Goal: Task Accomplishment & Management: Manage account settings

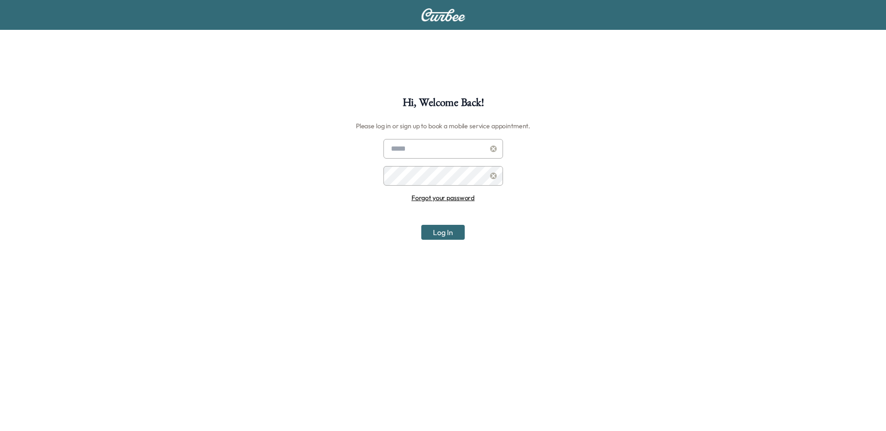
click at [456, 150] on input "text" at bounding box center [443, 149] width 120 height 20
type input "**********"
click at [421, 225] on button "Log In" at bounding box center [442, 232] width 43 height 15
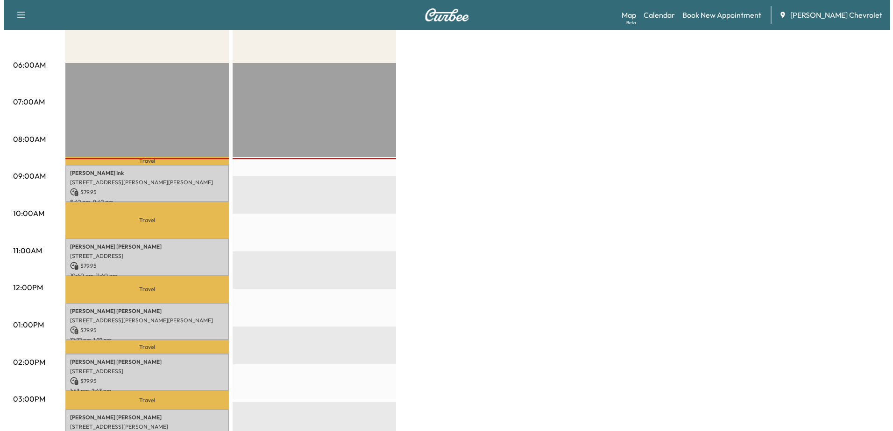
scroll to position [187, 0]
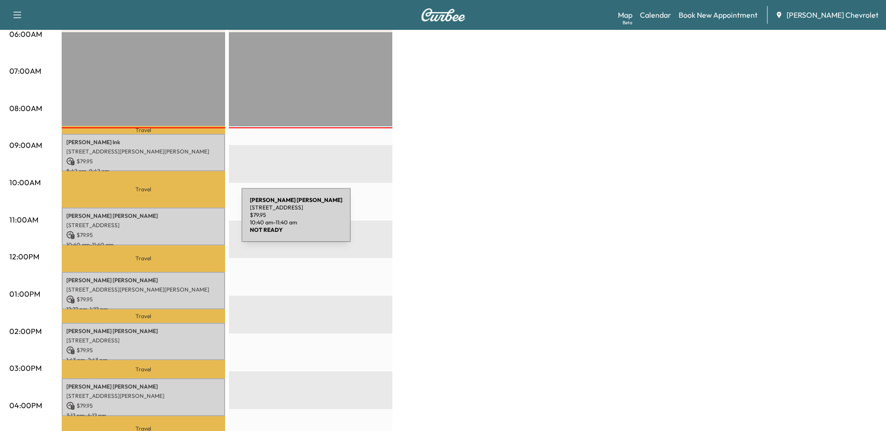
click at [171, 222] on p "[STREET_ADDRESS]" at bounding box center [143, 225] width 154 height 7
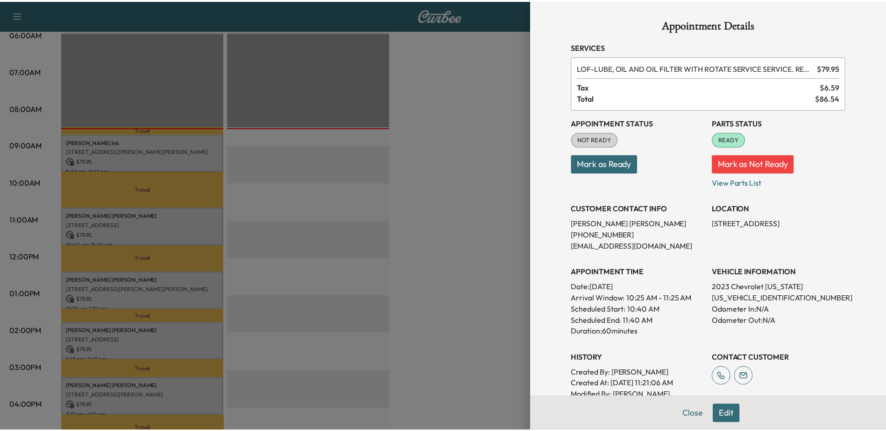
scroll to position [47, 0]
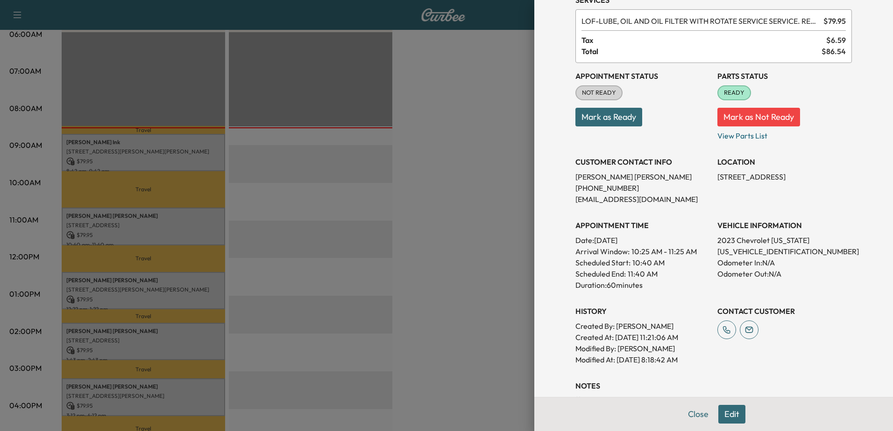
click at [497, 261] on div at bounding box center [446, 215] width 893 height 431
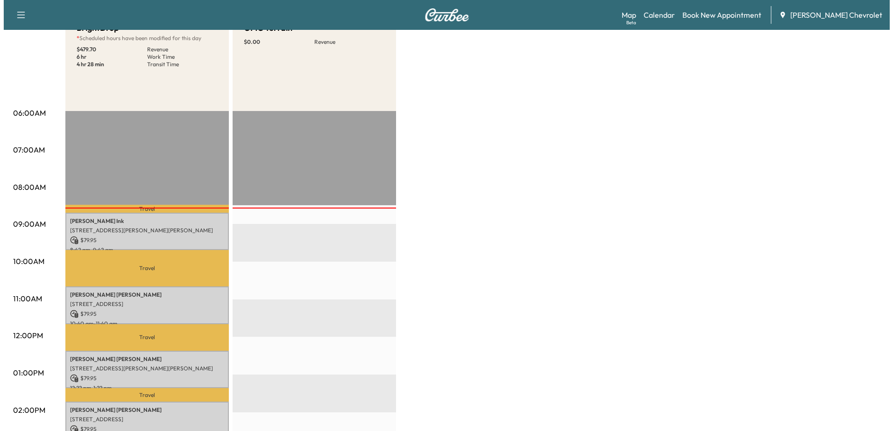
scroll to position [140, 0]
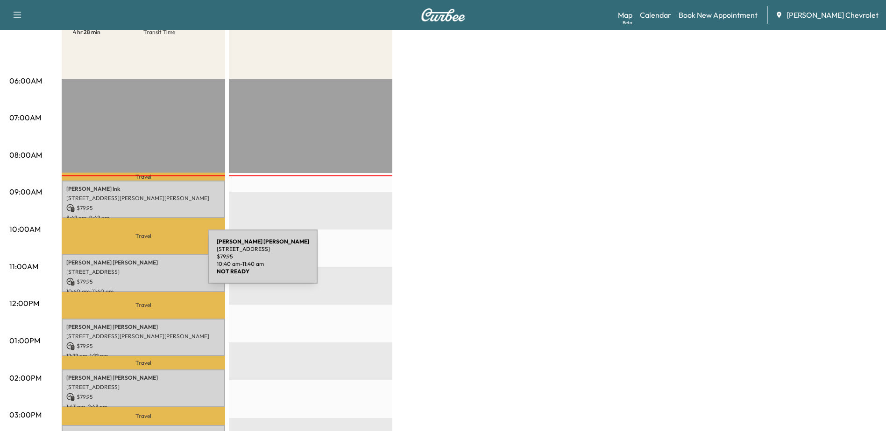
click at [138, 262] on p "Danny Newton" at bounding box center [143, 262] width 154 height 7
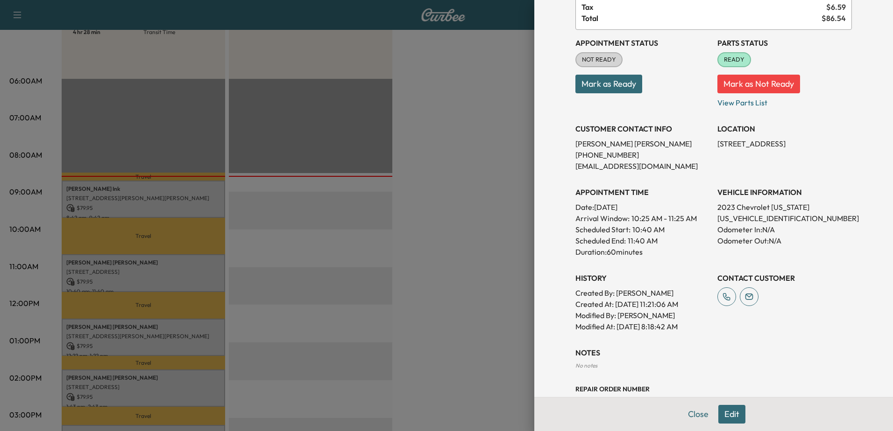
scroll to position [11, 0]
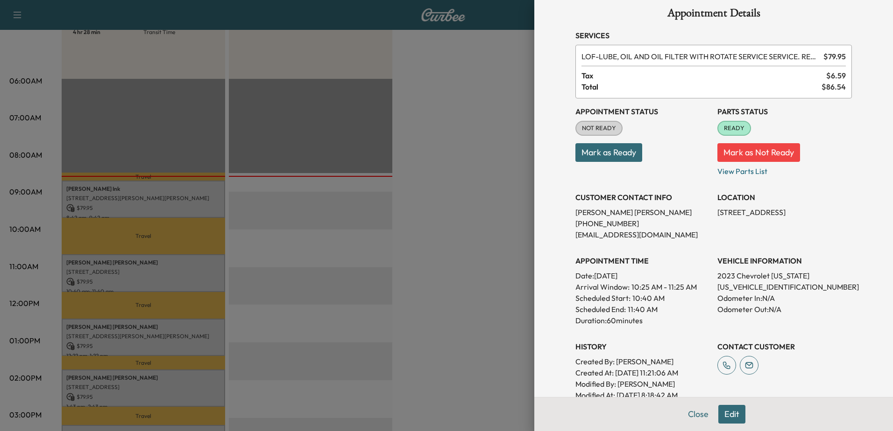
click at [720, 416] on button "Edit" at bounding box center [731, 414] width 27 height 19
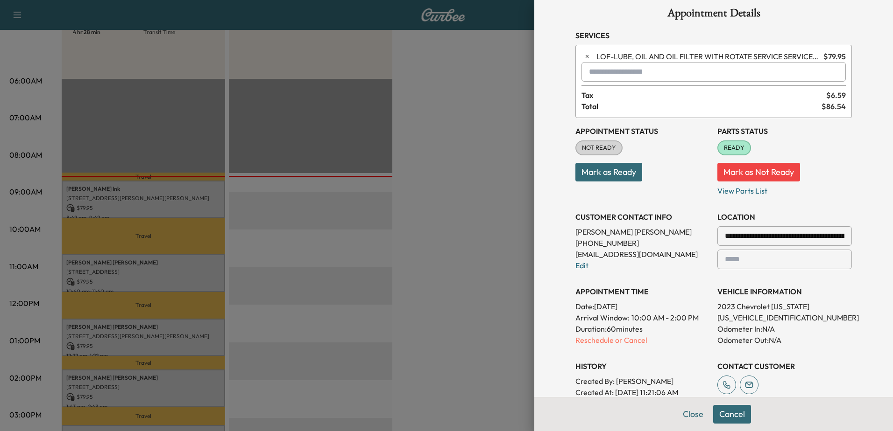
click at [596, 343] on p "Reschedule or Cancel" at bounding box center [642, 340] width 134 height 11
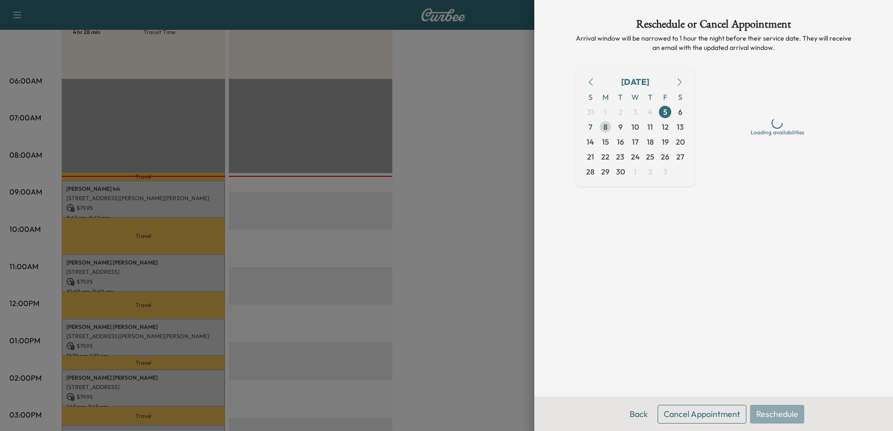
click at [604, 126] on span "8" at bounding box center [605, 126] width 4 height 11
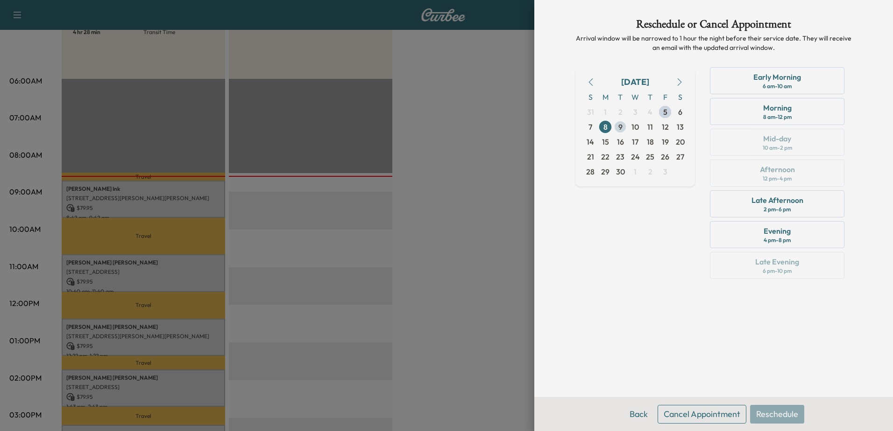
click at [622, 129] on span "9" at bounding box center [620, 127] width 15 height 15
click at [636, 127] on span "10" at bounding box center [634, 126] width 7 height 11
click at [650, 130] on span "11" at bounding box center [650, 126] width 6 height 11
click at [666, 131] on span "12" at bounding box center [665, 126] width 7 height 11
click at [607, 131] on span "8" at bounding box center [605, 127] width 15 height 15
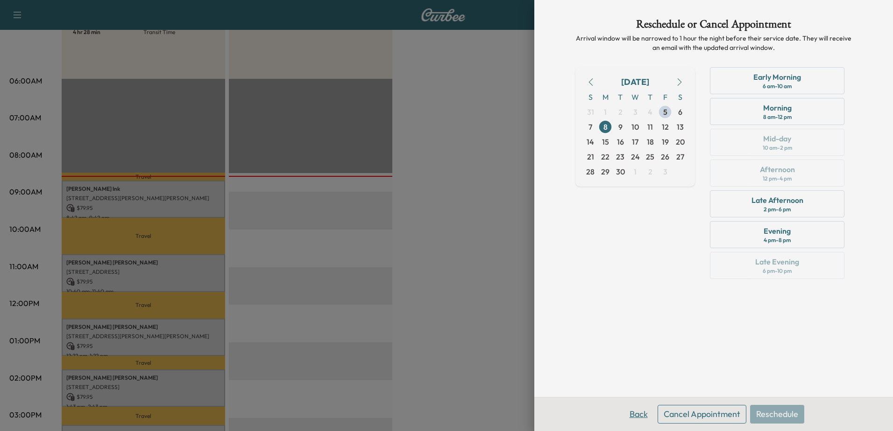
click at [641, 414] on button "Back" at bounding box center [638, 414] width 30 height 19
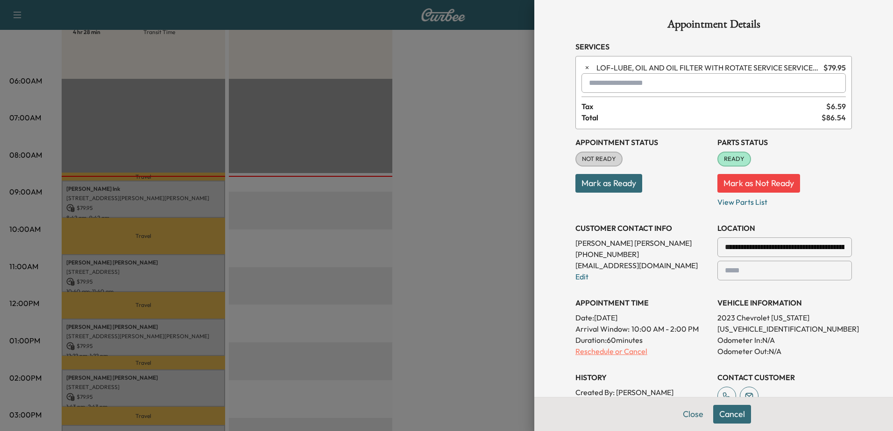
click at [639, 353] on p "Reschedule or Cancel" at bounding box center [642, 351] width 134 height 11
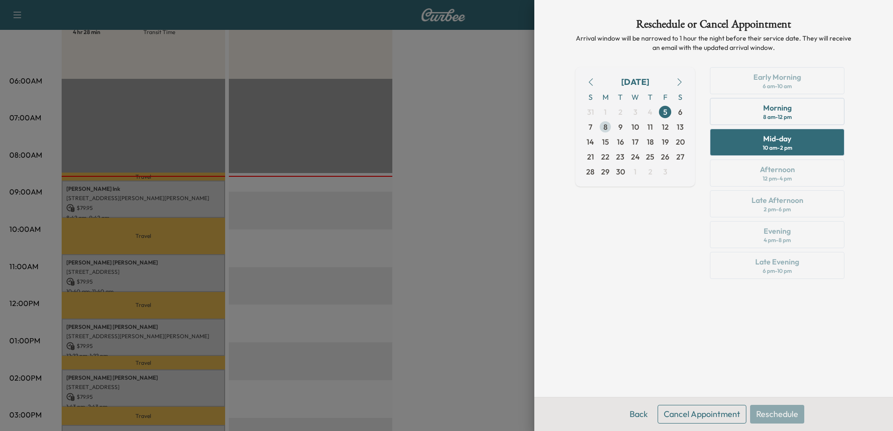
click at [607, 124] on span "8" at bounding box center [605, 126] width 4 height 11
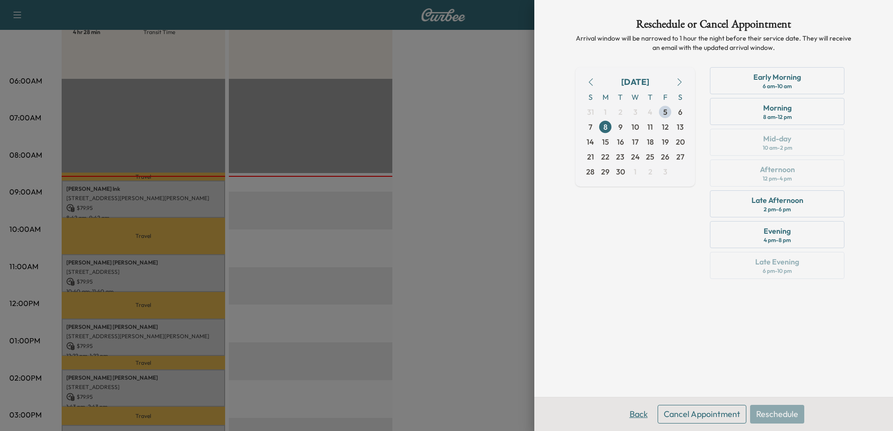
click at [635, 412] on button "Back" at bounding box center [638, 414] width 30 height 19
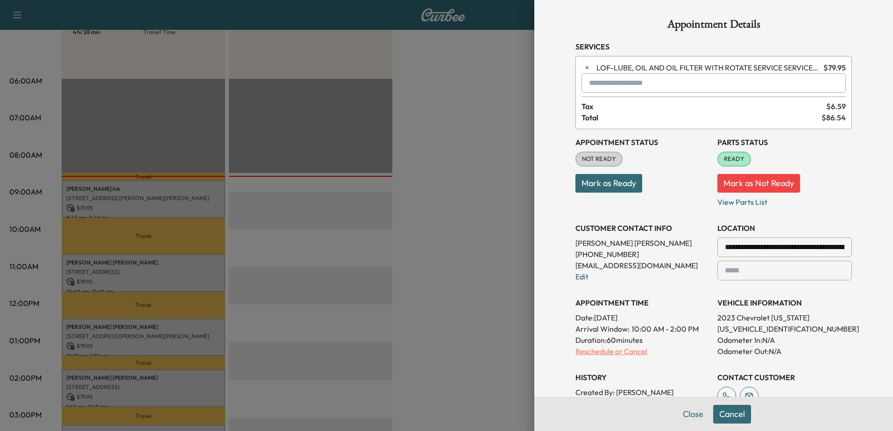
click at [631, 354] on p "Reschedule or Cancel" at bounding box center [642, 351] width 134 height 11
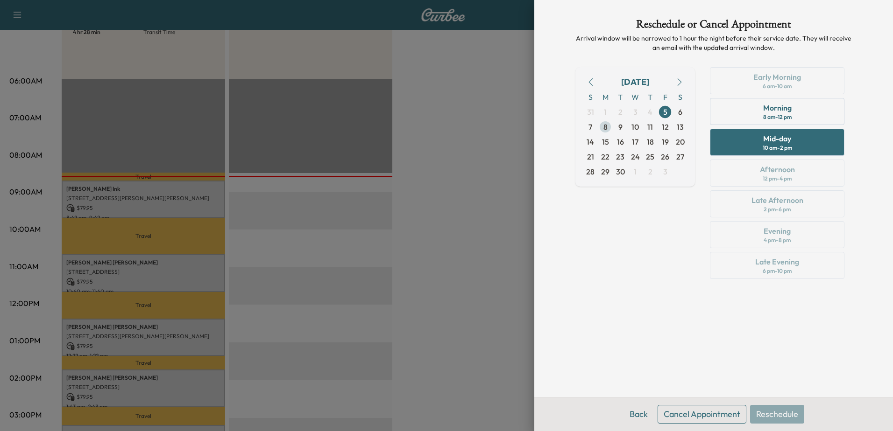
click at [606, 126] on span "8" at bounding box center [605, 126] width 4 height 11
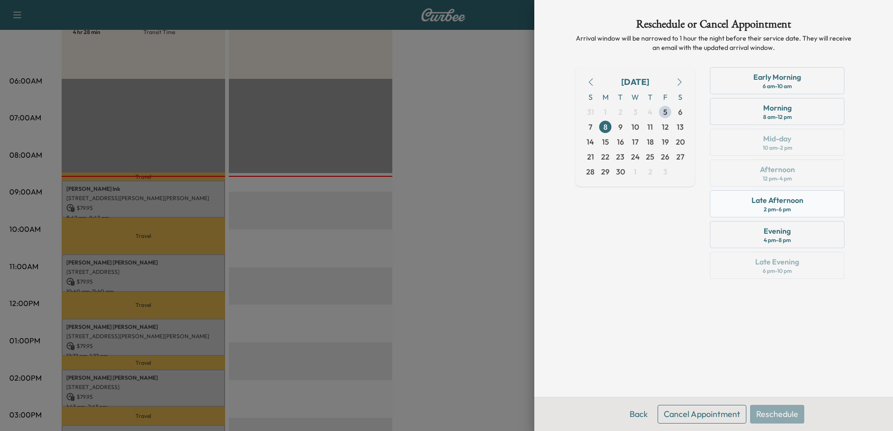
click at [802, 203] on div "Late Afternoon" at bounding box center [777, 200] width 52 height 11
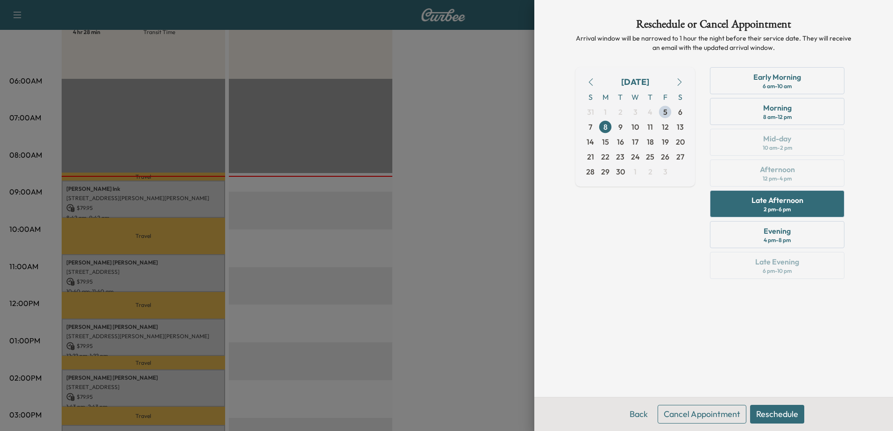
click at [774, 414] on button "Reschedule" at bounding box center [777, 414] width 54 height 19
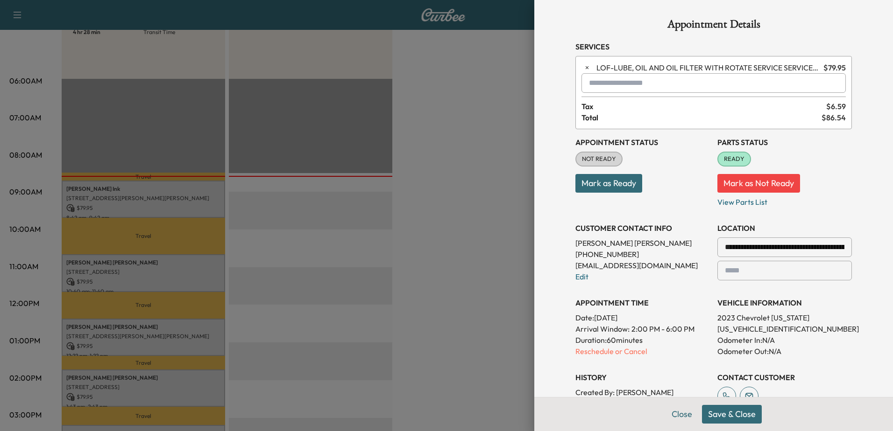
click at [739, 414] on button "Save & Close" at bounding box center [732, 414] width 60 height 19
click at [618, 353] on p "Reschedule or Cancel" at bounding box center [642, 351] width 134 height 11
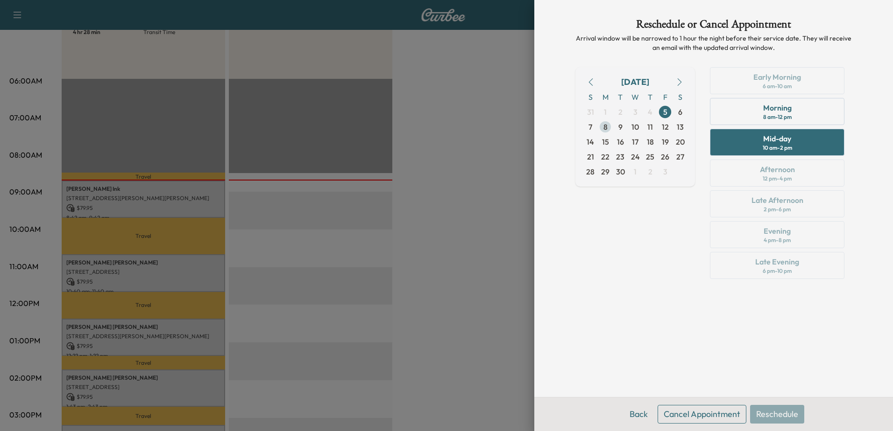
click at [609, 127] on span "8" at bounding box center [605, 127] width 15 height 15
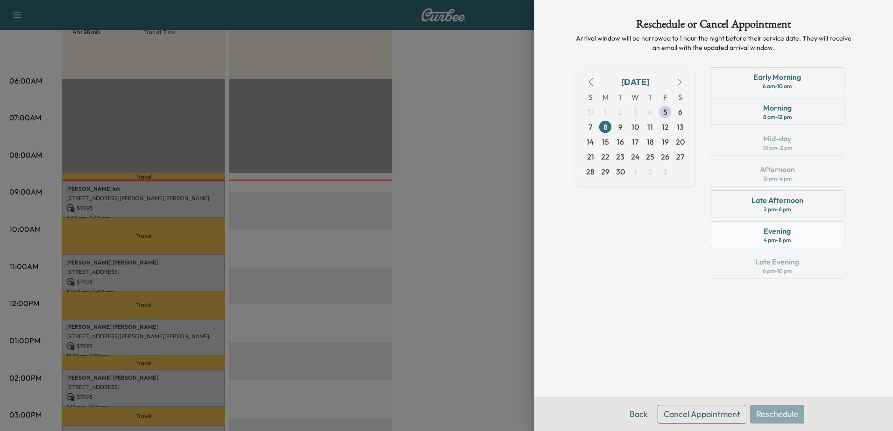
click at [769, 238] on div "4 pm - 8 pm" at bounding box center [776, 240] width 27 height 7
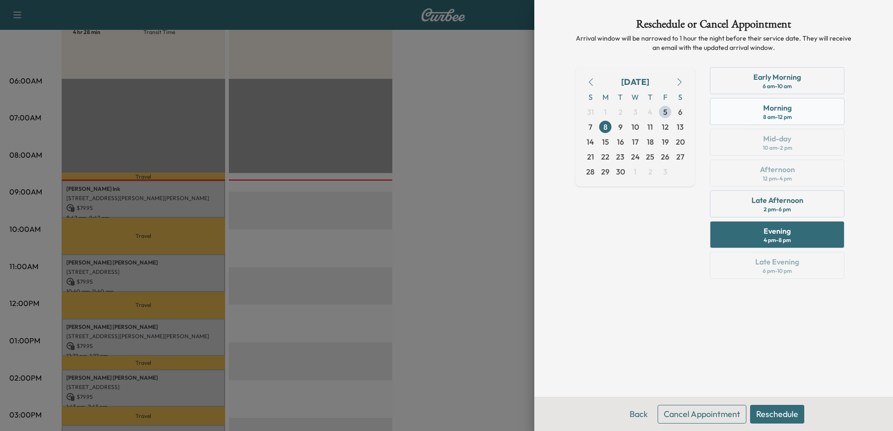
click at [791, 114] on div "8 am - 12 pm" at bounding box center [777, 116] width 28 height 7
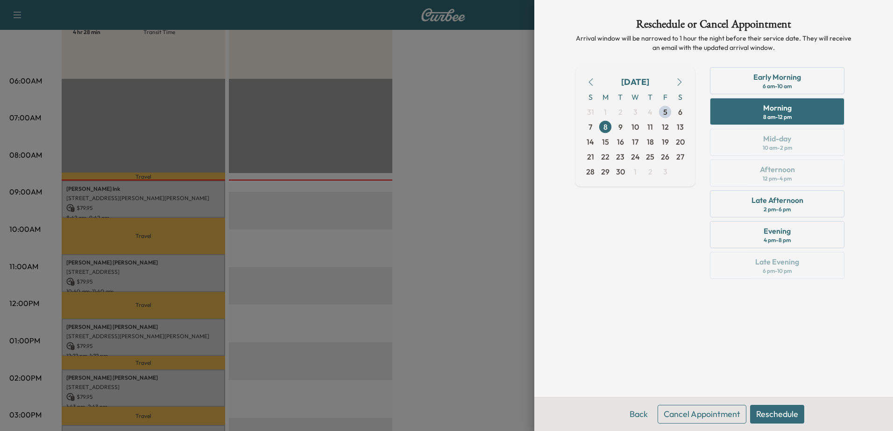
click at [790, 417] on button "Reschedule" at bounding box center [777, 414] width 54 height 19
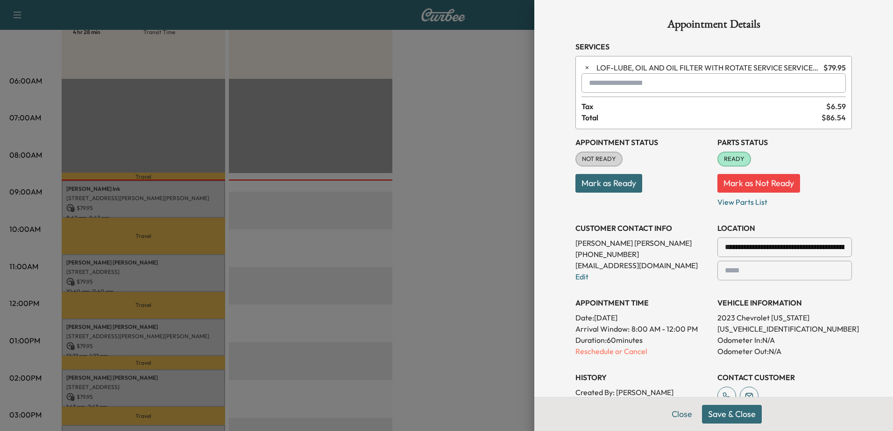
click at [734, 414] on button "Save & Close" at bounding box center [732, 414] width 60 height 19
click at [626, 355] on p "Reschedule or Cancel" at bounding box center [642, 351] width 134 height 11
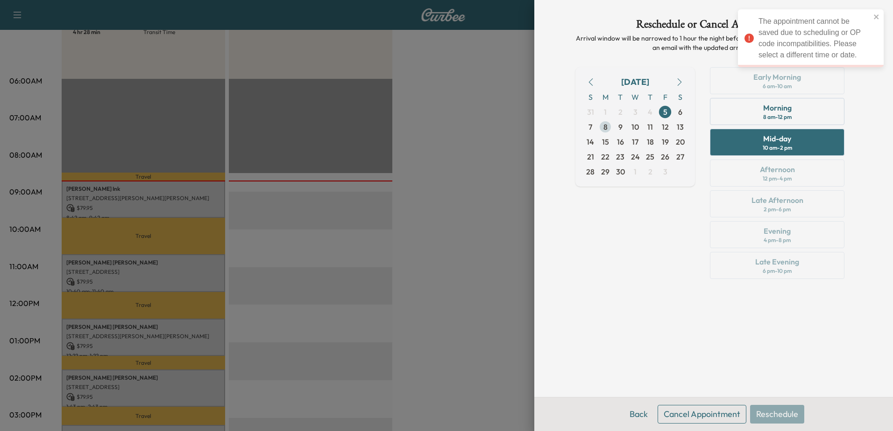
click at [607, 129] on span "8" at bounding box center [605, 126] width 4 height 11
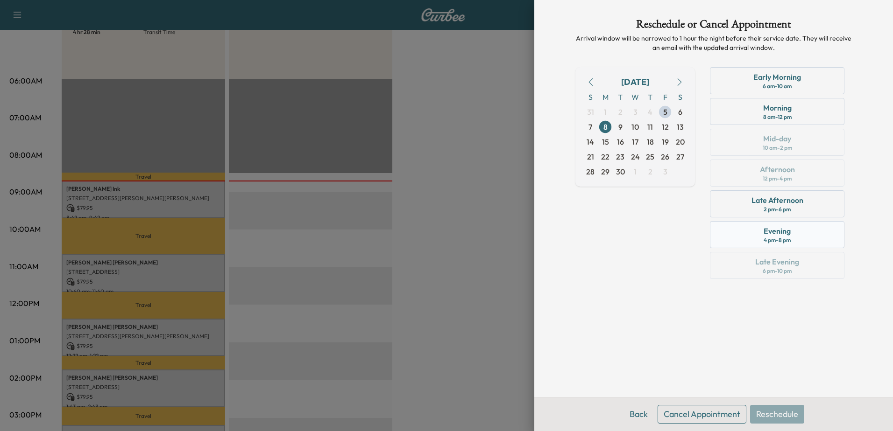
click at [788, 231] on div "Evening" at bounding box center [776, 231] width 27 height 11
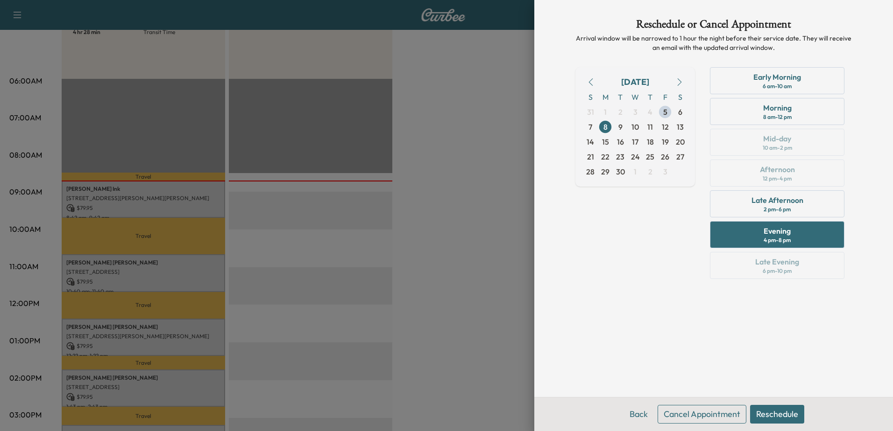
click at [787, 409] on button "Reschedule" at bounding box center [777, 414] width 54 height 19
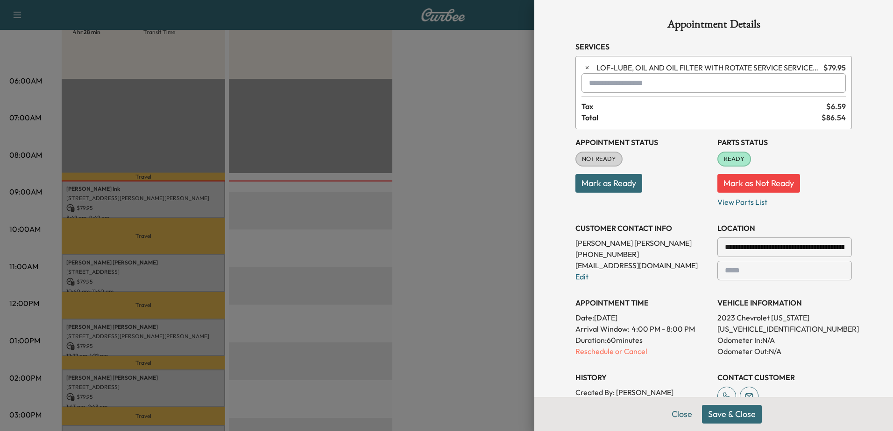
click at [708, 421] on button "Save & Close" at bounding box center [732, 414] width 60 height 19
click at [630, 356] on p "Reschedule or Cancel" at bounding box center [642, 351] width 134 height 11
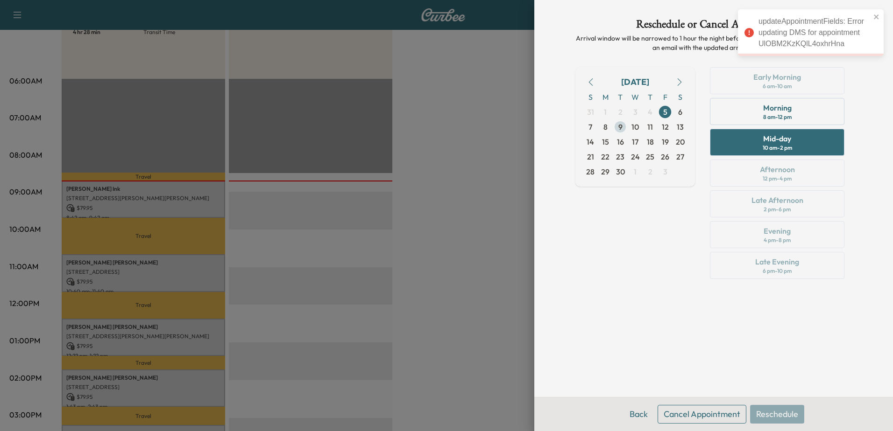
click at [622, 129] on span "9" at bounding box center [620, 126] width 4 height 11
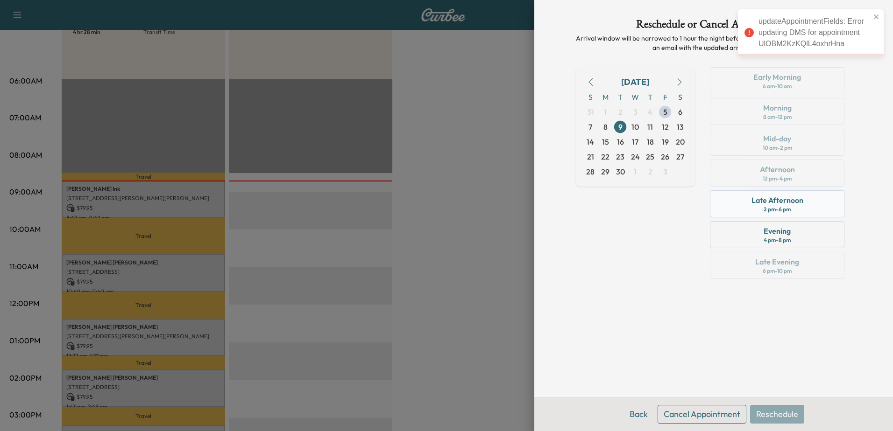
click at [784, 205] on div "Late Afternoon" at bounding box center [777, 200] width 52 height 11
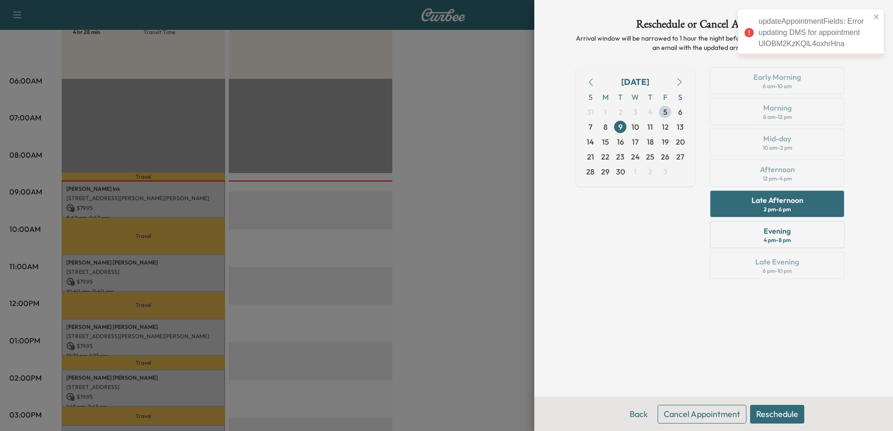
click at [787, 413] on button "Reschedule" at bounding box center [777, 414] width 54 height 19
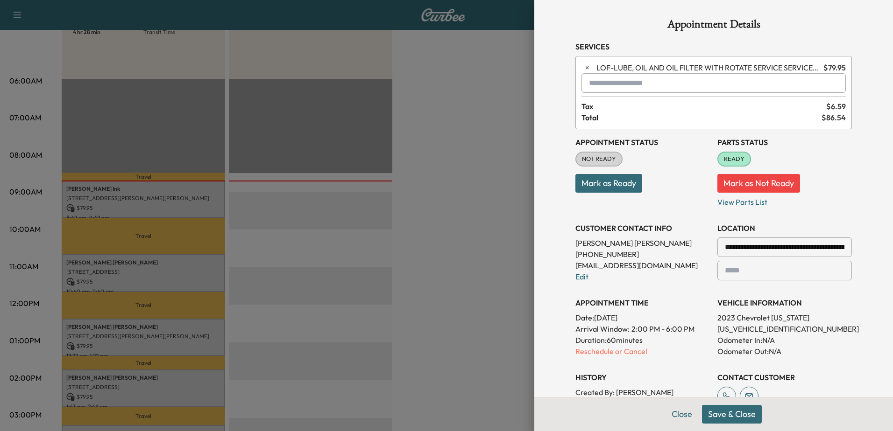
click at [727, 411] on button "Save & Close" at bounding box center [732, 414] width 60 height 19
click at [622, 351] on p "Reschedule or Cancel" at bounding box center [642, 351] width 134 height 11
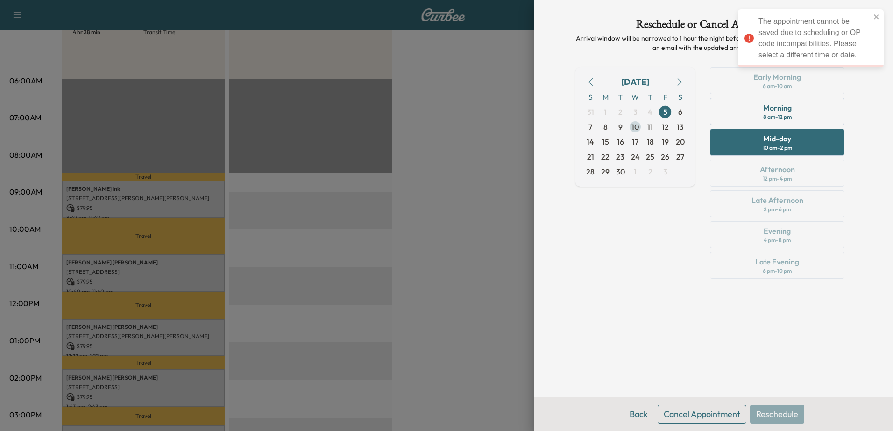
click at [637, 133] on span "10" at bounding box center [635, 127] width 15 height 15
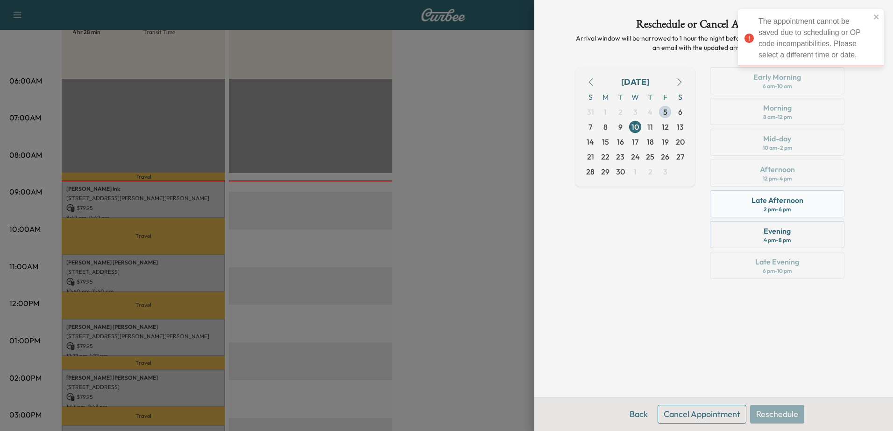
click at [791, 211] on div "2 pm - 6 pm" at bounding box center [776, 209] width 27 height 7
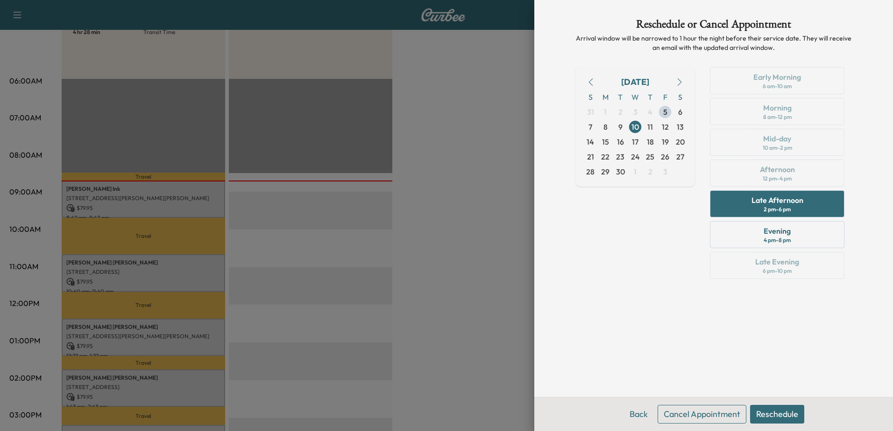
click at [784, 415] on button "Reschedule" at bounding box center [777, 414] width 54 height 19
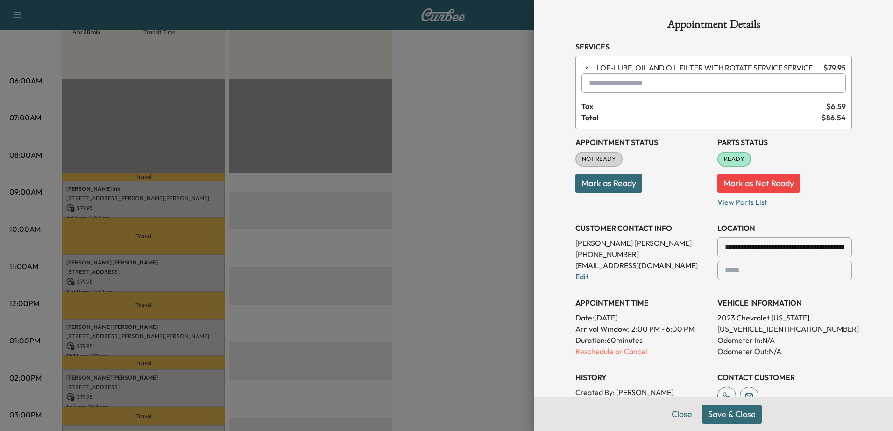
click at [718, 410] on button "Save & Close" at bounding box center [732, 414] width 60 height 19
click at [628, 353] on p "Reschedule or Cancel" at bounding box center [642, 351] width 134 height 11
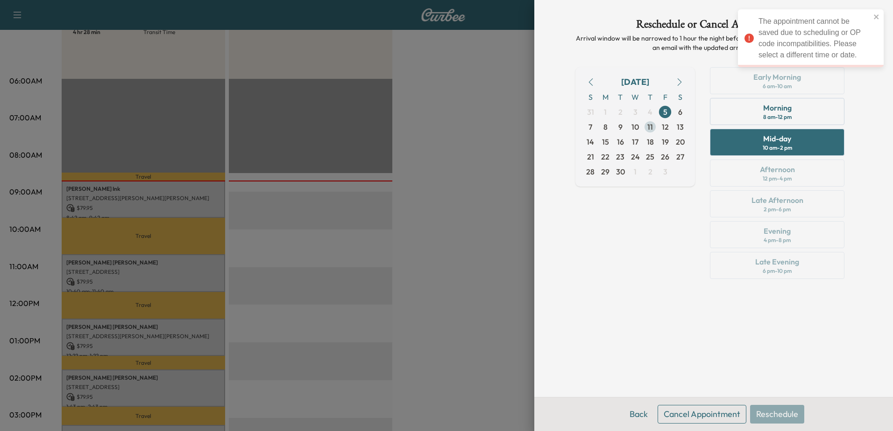
click at [650, 130] on span "11" at bounding box center [650, 126] width 6 height 11
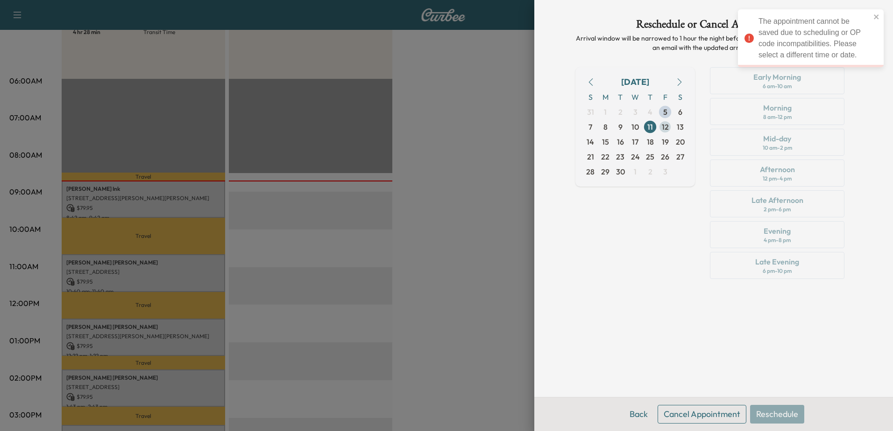
click at [665, 130] on span "12" at bounding box center [665, 126] width 7 height 11
click at [604, 139] on span "15" at bounding box center [605, 141] width 7 height 11
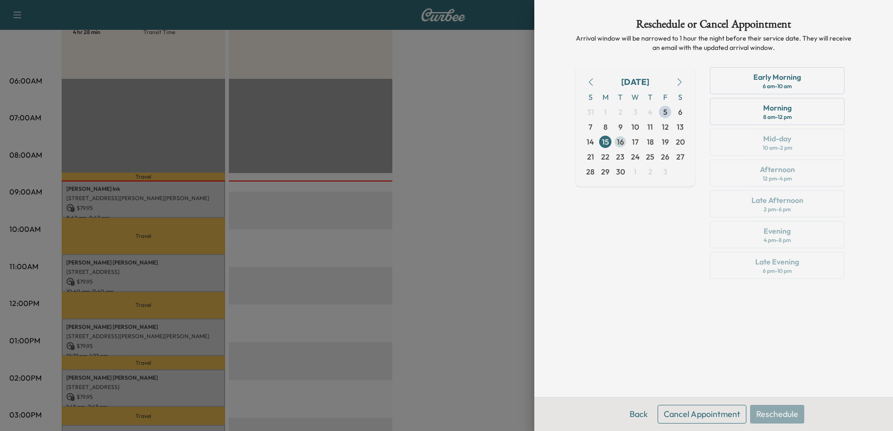
click at [626, 138] on span "16" at bounding box center [620, 141] width 15 height 15
click at [699, 415] on button "Cancel Appointment" at bounding box center [701, 414] width 89 height 19
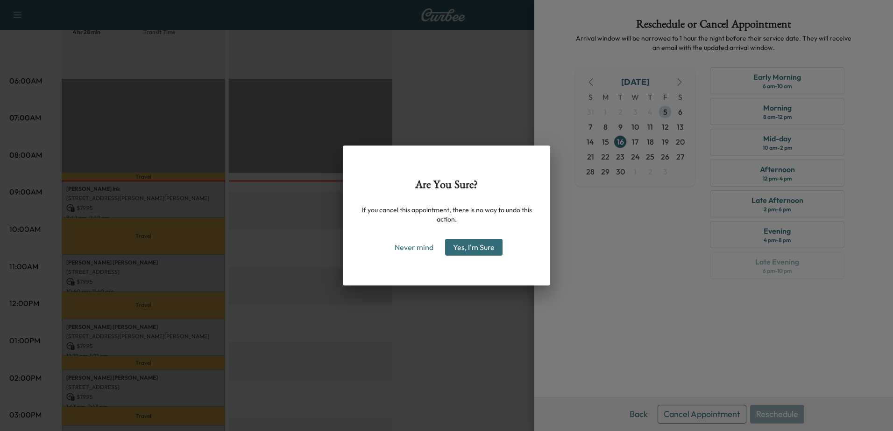
click at [480, 249] on button "Yes, I'm Sure" at bounding box center [473, 247] width 57 height 17
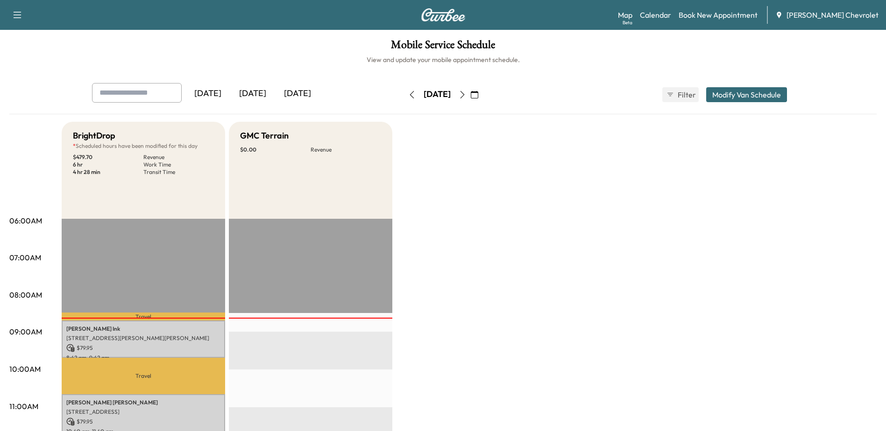
click at [466, 92] on icon "button" at bounding box center [462, 94] width 7 height 7
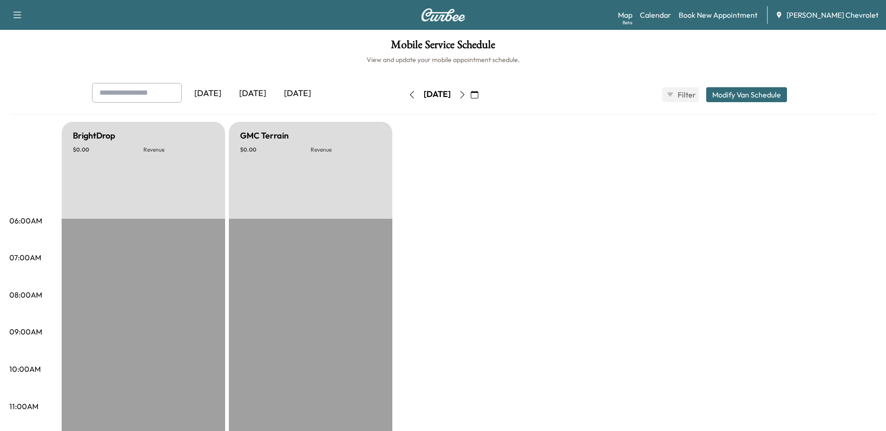
click at [464, 94] on icon "button" at bounding box center [462, 94] width 4 height 7
click at [482, 94] on button "button" at bounding box center [474, 94] width 16 height 15
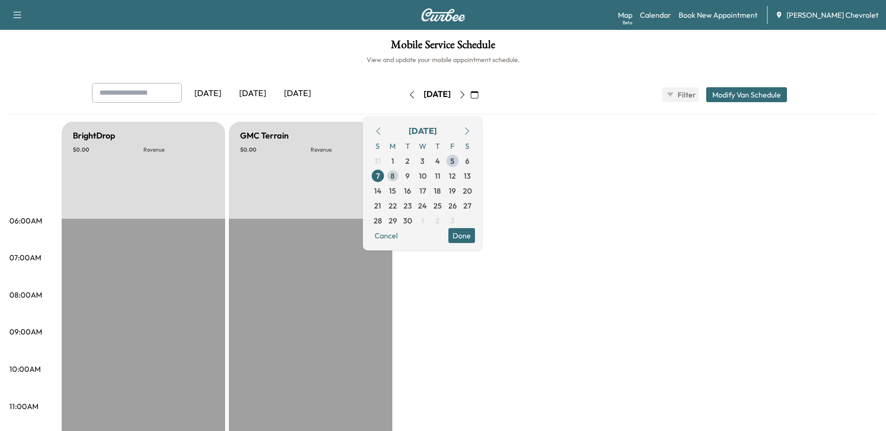
click at [400, 176] on span "8" at bounding box center [392, 176] width 15 height 15
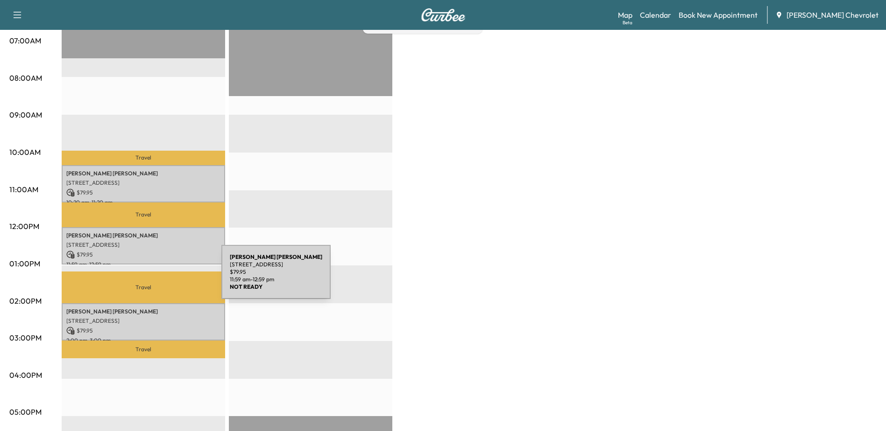
scroll to position [233, 0]
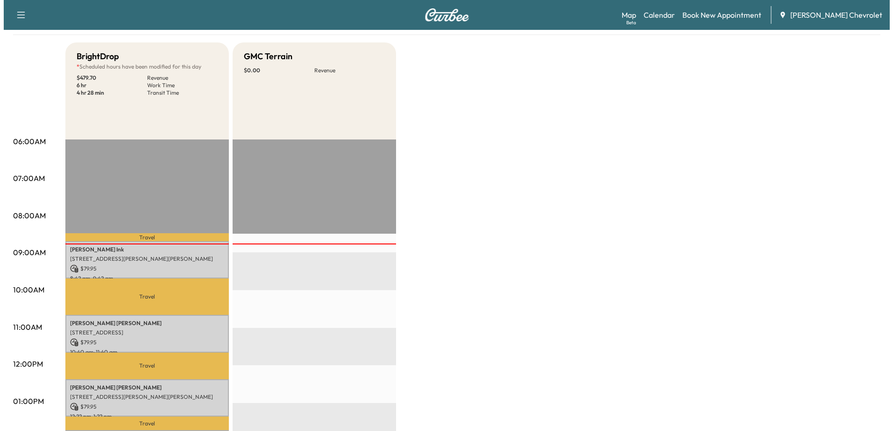
scroll to position [93, 0]
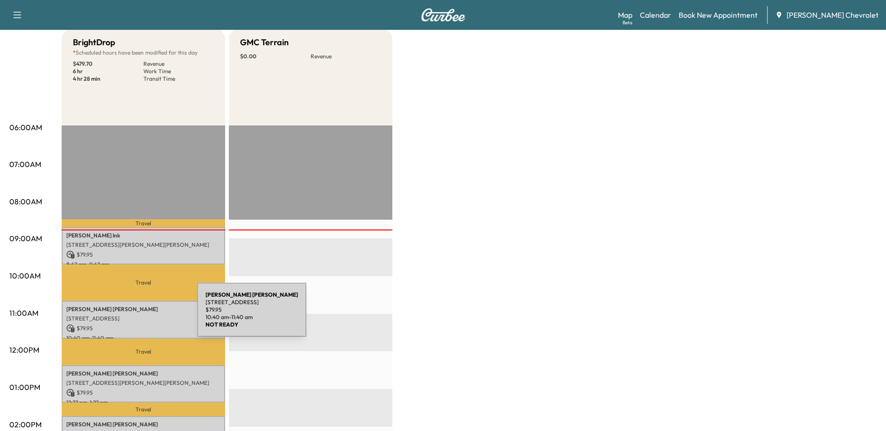
click at [127, 316] on p "[STREET_ADDRESS]" at bounding box center [143, 318] width 154 height 7
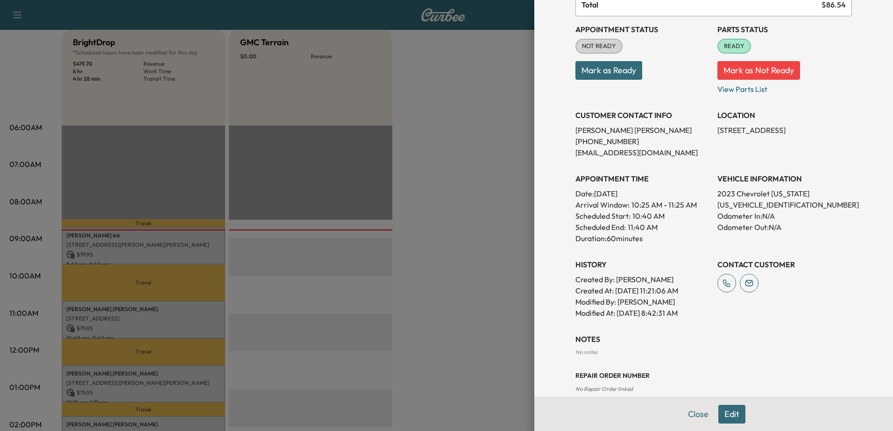
click at [485, 275] on div at bounding box center [446, 215] width 893 height 431
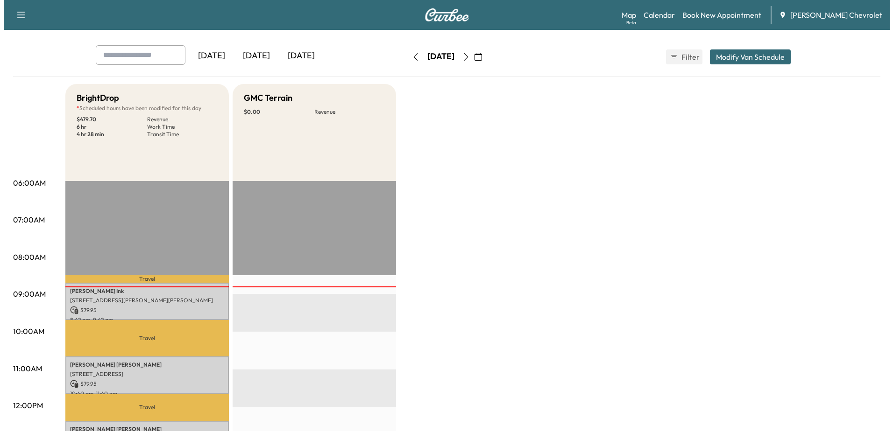
scroll to position [93, 0]
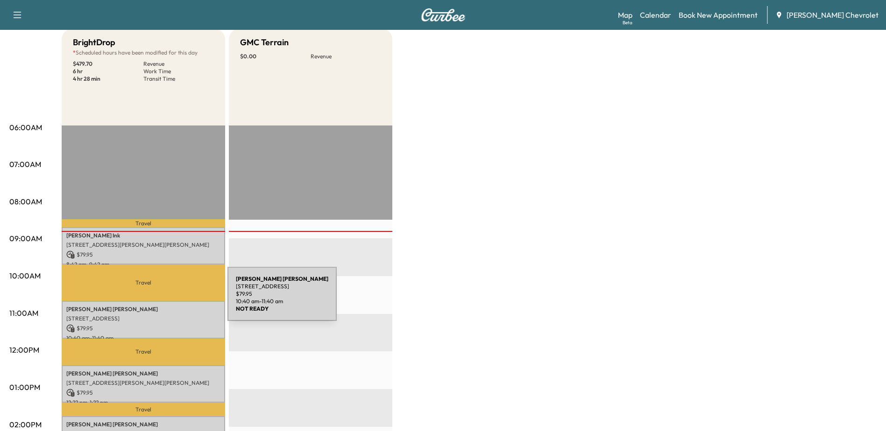
click at [157, 301] on div "Danny Newton 115 Cedar Point Dr, Owenton, KY 40359, United States of America $ …" at bounding box center [143, 320] width 163 height 38
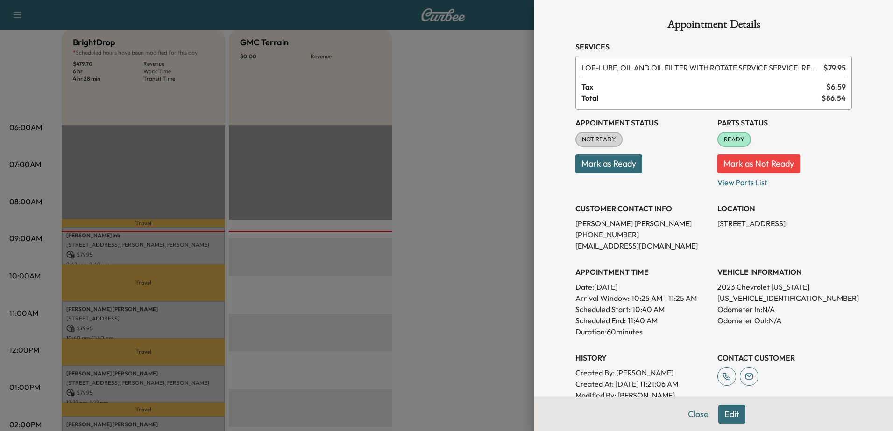
click at [733, 416] on button "Edit" at bounding box center [731, 414] width 27 height 19
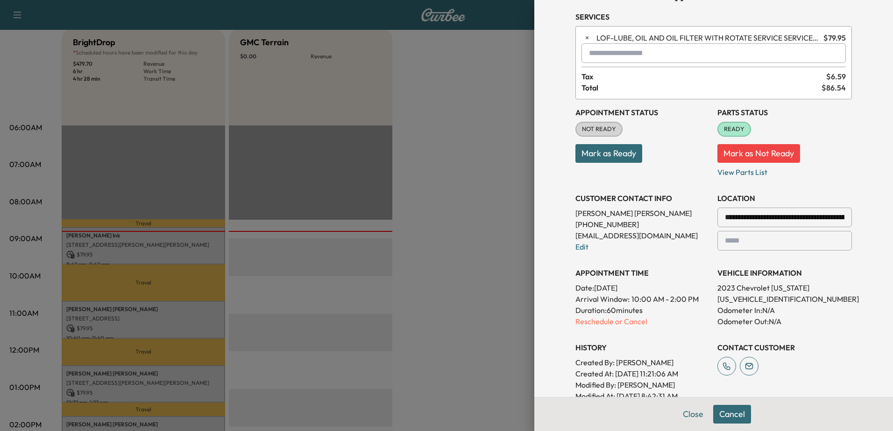
scroll to position [47, 0]
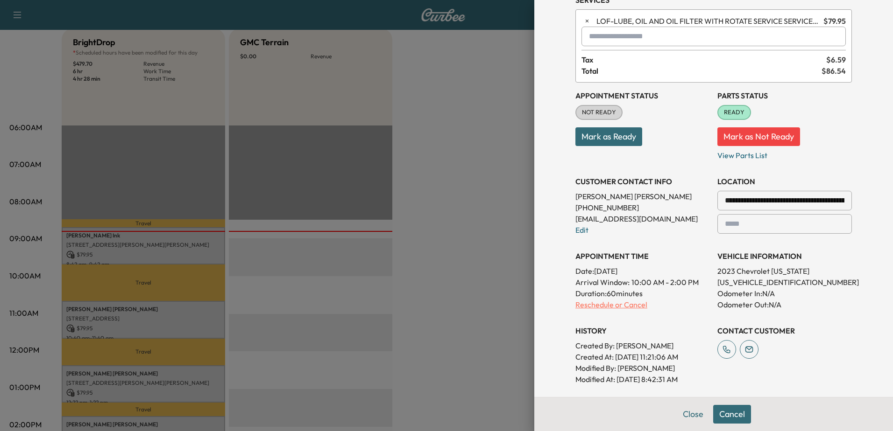
click at [609, 304] on p "Reschedule or Cancel" at bounding box center [642, 304] width 134 height 11
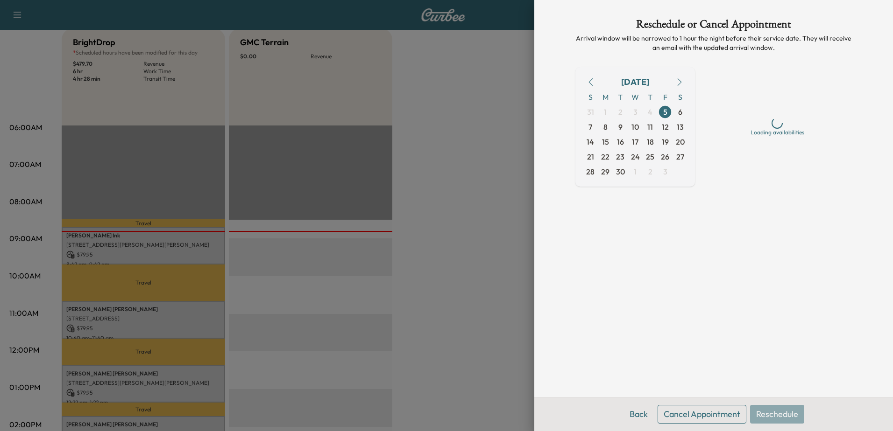
click at [704, 421] on button "Cancel Appointment" at bounding box center [701, 414] width 89 height 19
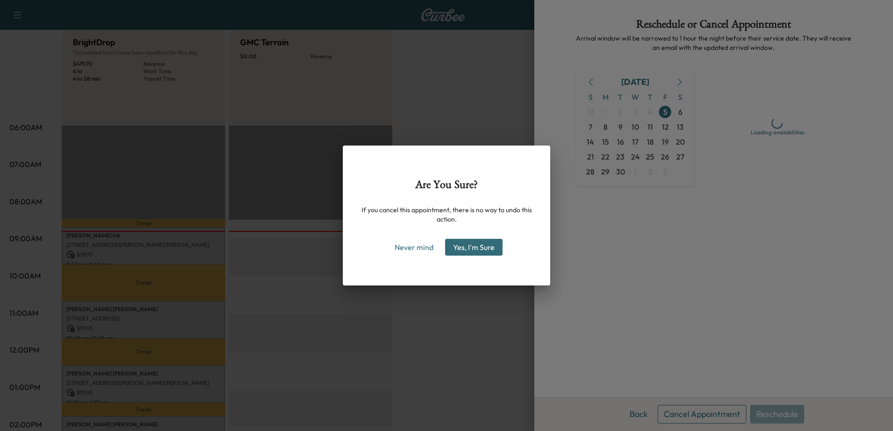
click at [488, 245] on button "Yes, I'm Sure" at bounding box center [473, 247] width 57 height 17
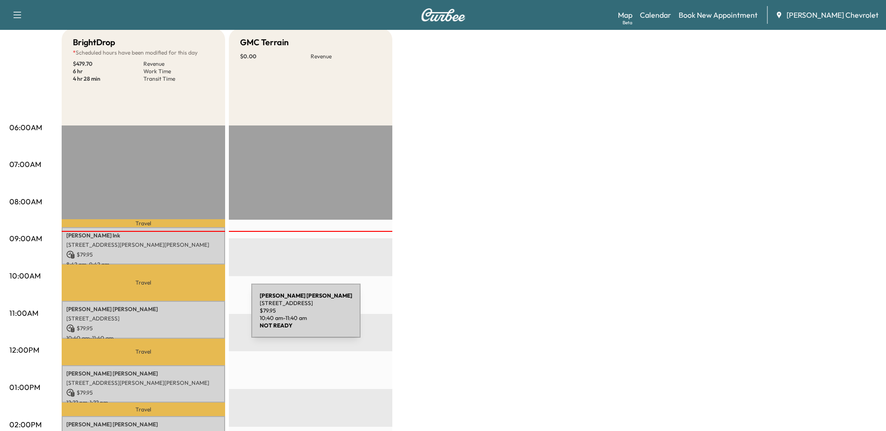
click at [181, 317] on p "[STREET_ADDRESS]" at bounding box center [143, 318] width 154 height 7
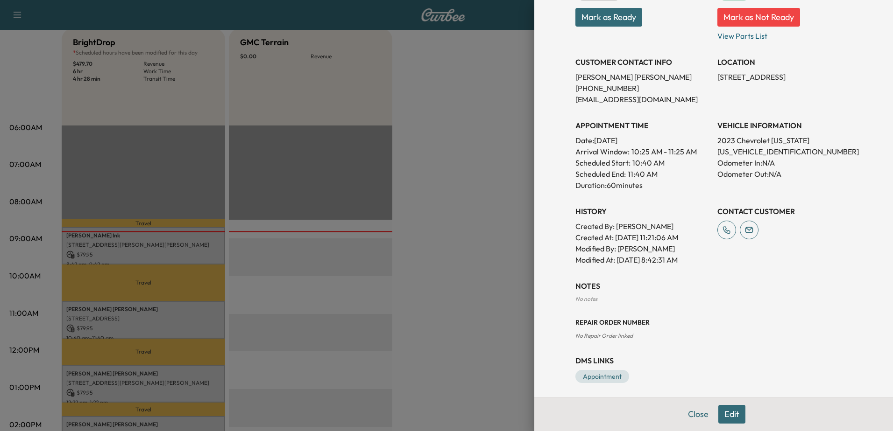
scroll to position [151, 0]
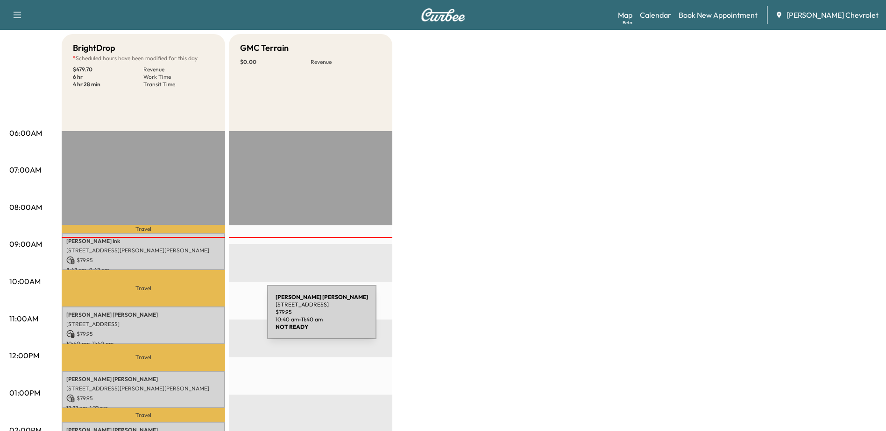
scroll to position [93, 0]
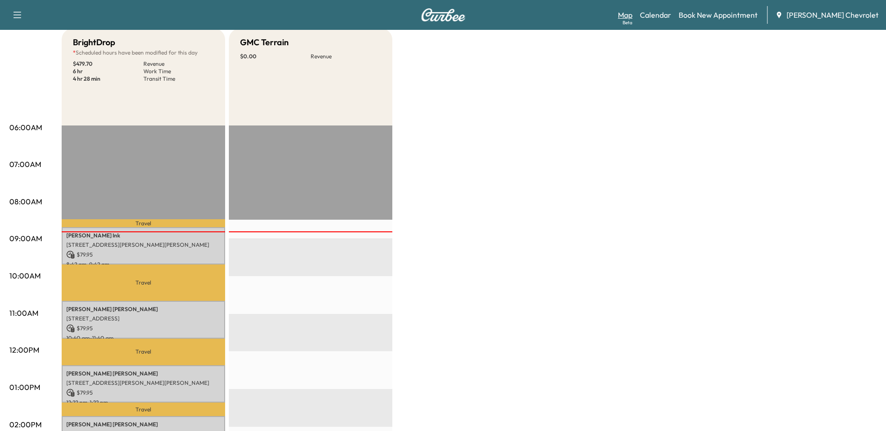
click at [632, 21] on div "Beta" at bounding box center [627, 22] width 10 height 7
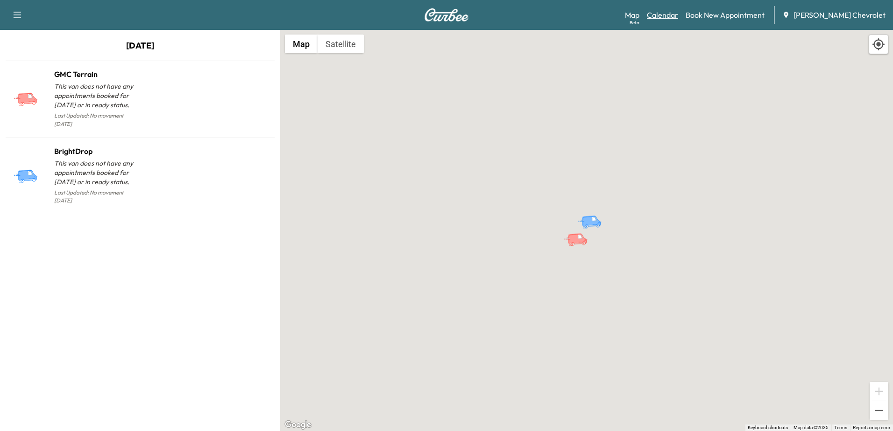
click at [678, 12] on link "Calendar" at bounding box center [662, 14] width 31 height 11
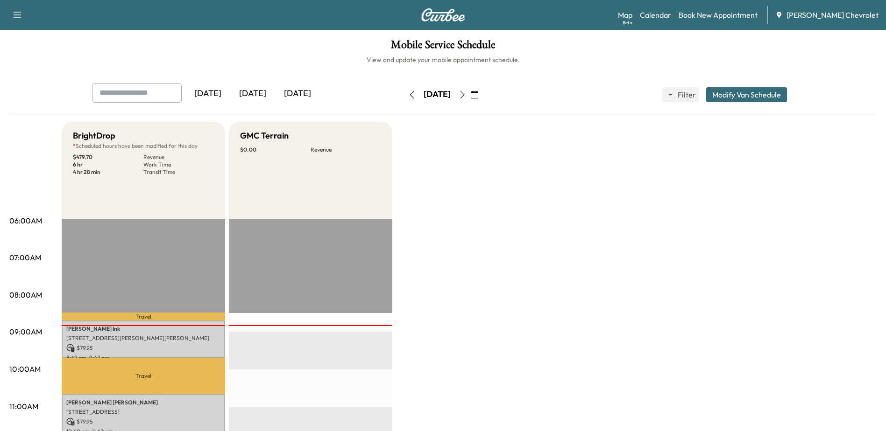
click at [249, 94] on div "[DATE]" at bounding box center [252, 93] width 45 height 21
click at [632, 19] on link "Map Beta" at bounding box center [625, 14] width 14 height 11
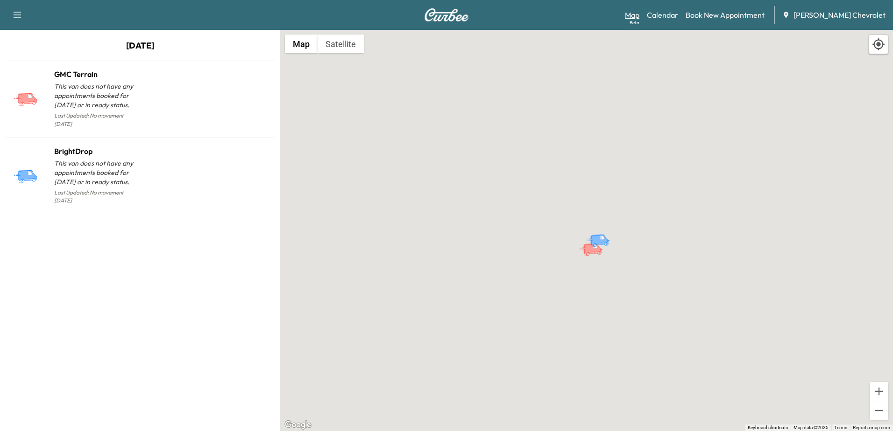
click at [639, 19] on div "Beta" at bounding box center [634, 22] width 10 height 7
click at [678, 14] on link "Calendar" at bounding box center [662, 14] width 31 height 11
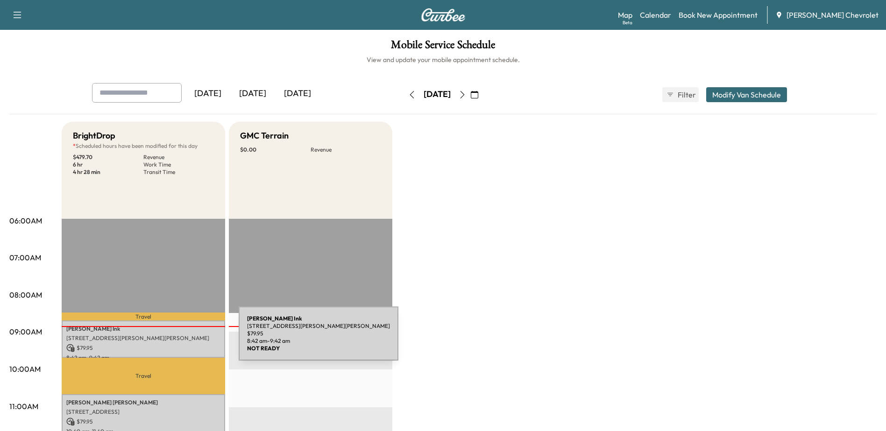
click at [169, 339] on p "[STREET_ADDRESS][PERSON_NAME][PERSON_NAME]" at bounding box center [143, 338] width 154 height 7
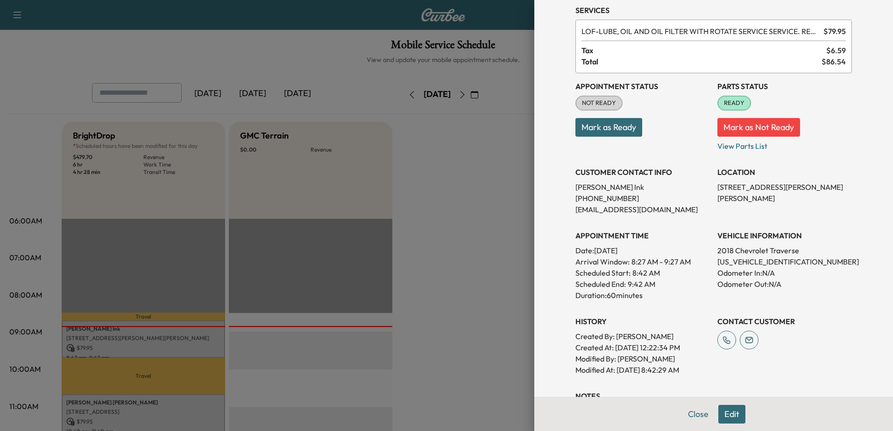
scroll to position [93, 0]
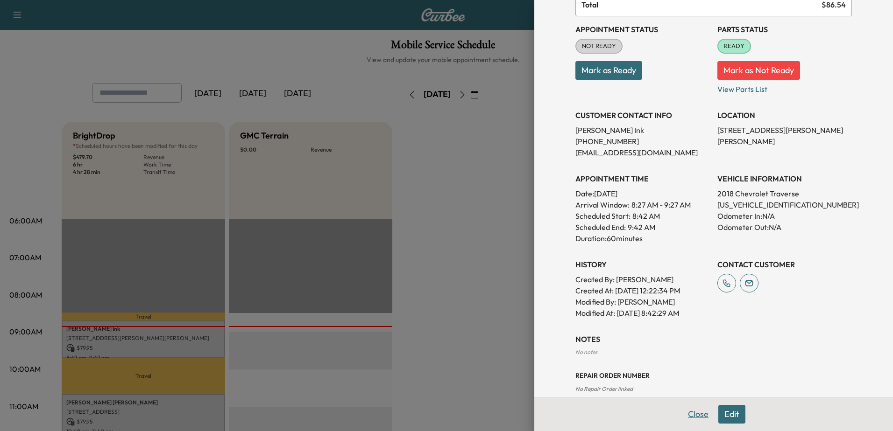
click at [685, 417] on button "Close" at bounding box center [698, 414] width 33 height 19
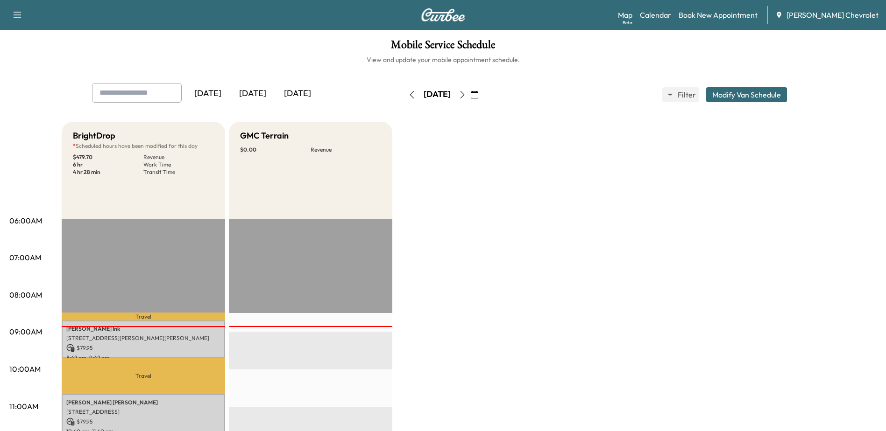
click at [174, 392] on p "Travel" at bounding box center [143, 376] width 163 height 36
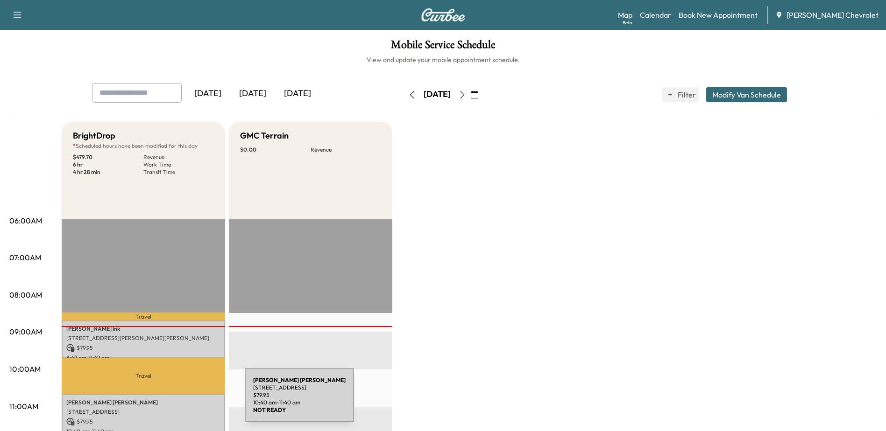
click at [175, 401] on p "Danny Newton" at bounding box center [143, 402] width 154 height 7
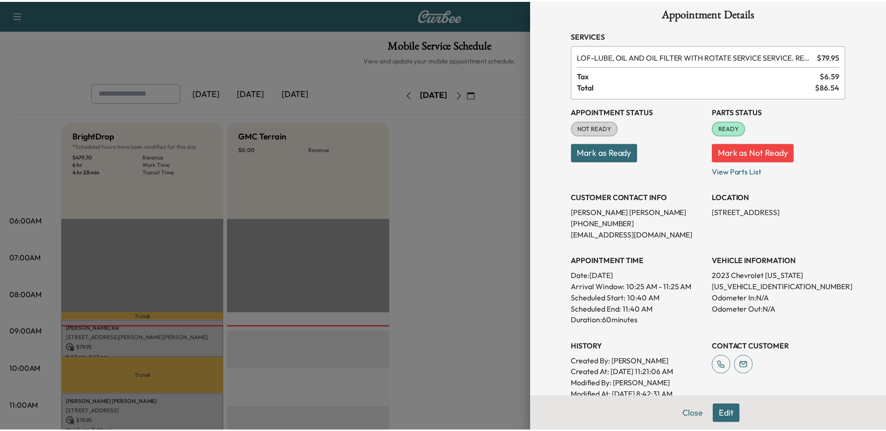
scroll to position [0, 0]
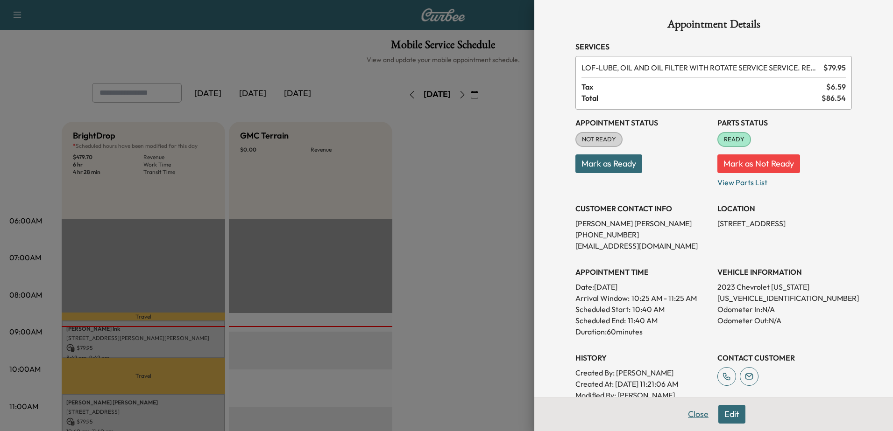
click at [692, 413] on button "Close" at bounding box center [698, 414] width 33 height 19
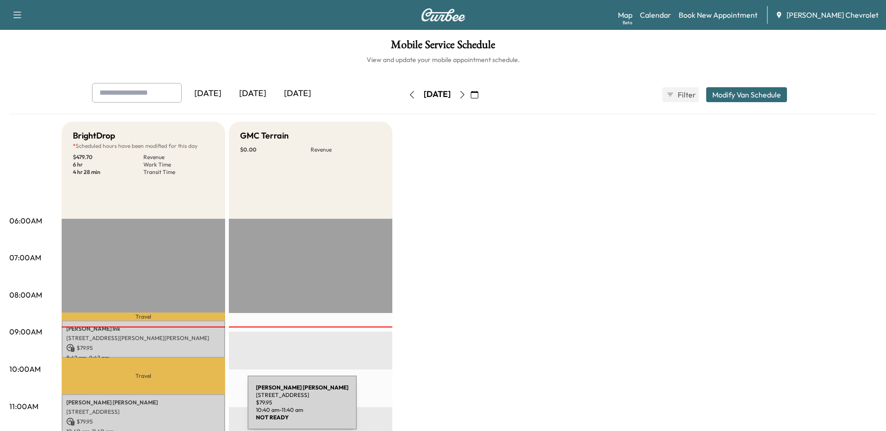
click at [177, 409] on p "[STREET_ADDRESS]" at bounding box center [143, 412] width 154 height 7
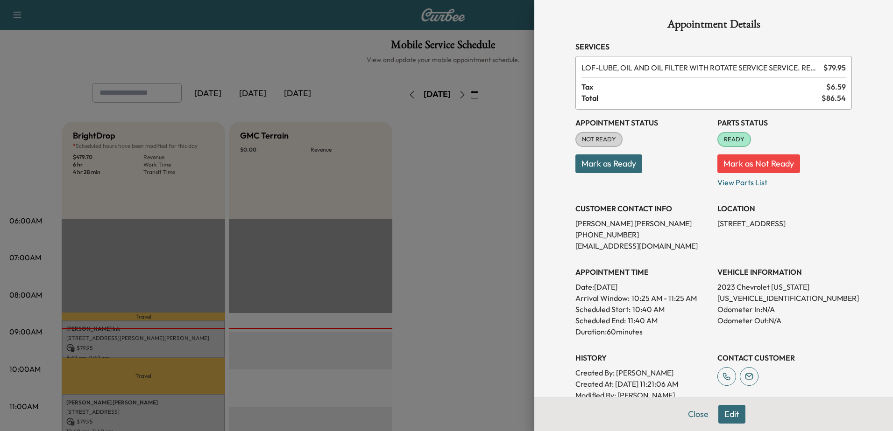
click at [182, 328] on div at bounding box center [446, 215] width 893 height 431
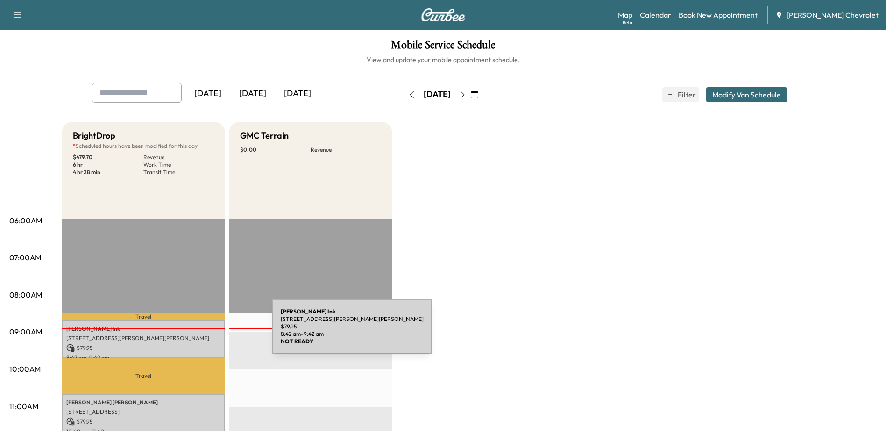
click at [202, 332] on div "Robert Ink 406 WERNER DR, COVINGTON, KY 41011, USA $ 79.95 8:42 am - 9:42 am" at bounding box center [143, 340] width 163 height 38
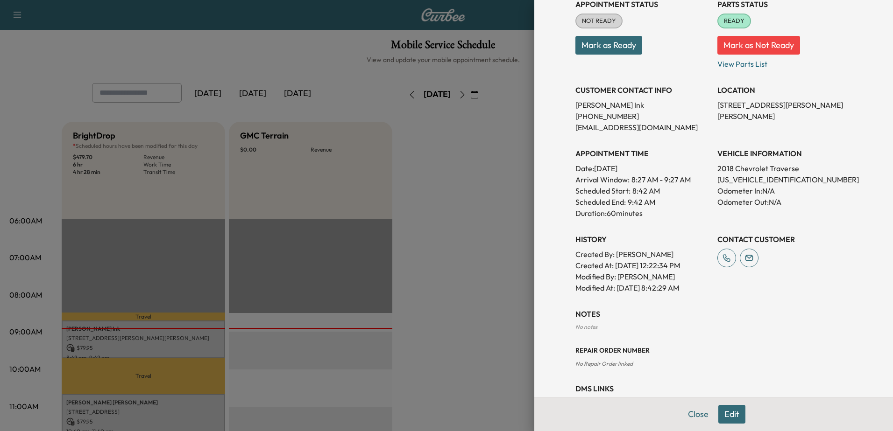
scroll to position [140, 0]
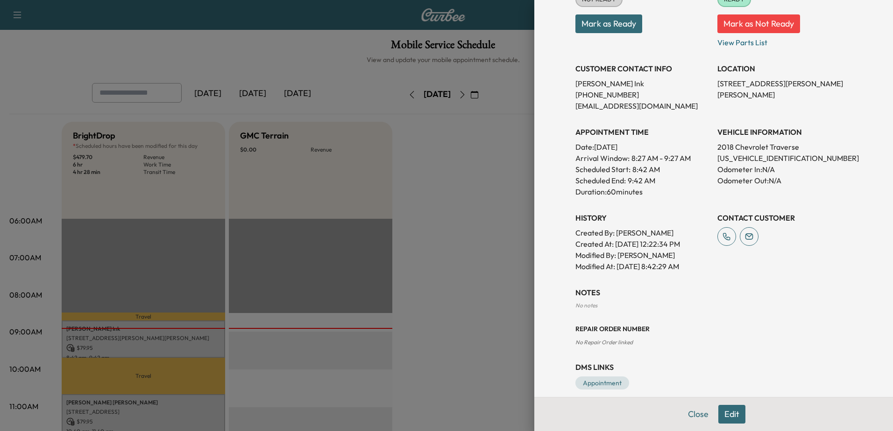
click at [502, 248] on div at bounding box center [446, 215] width 893 height 431
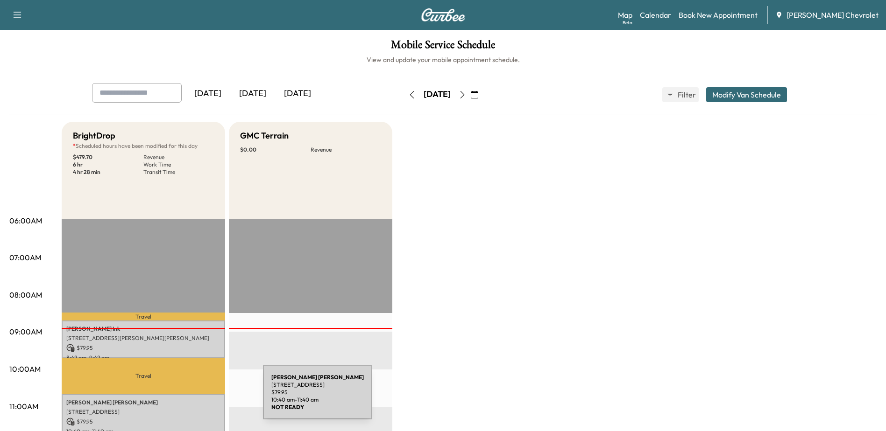
click at [193, 399] on p "Danny Newton" at bounding box center [143, 402] width 154 height 7
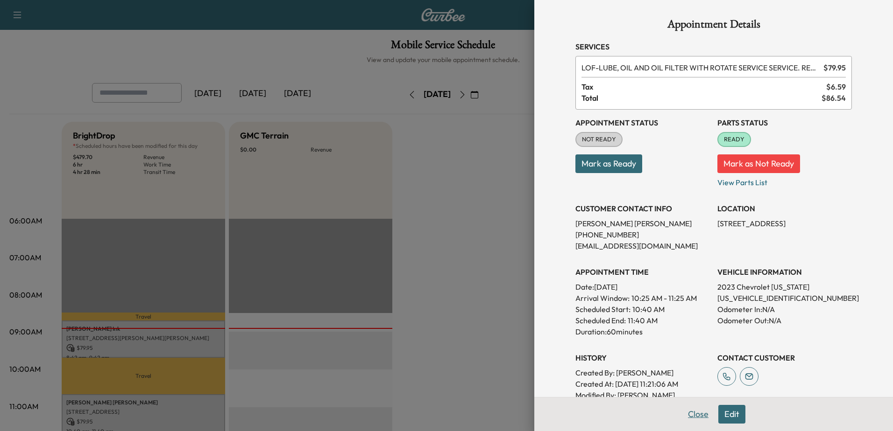
click at [693, 418] on button "Close" at bounding box center [698, 414] width 33 height 19
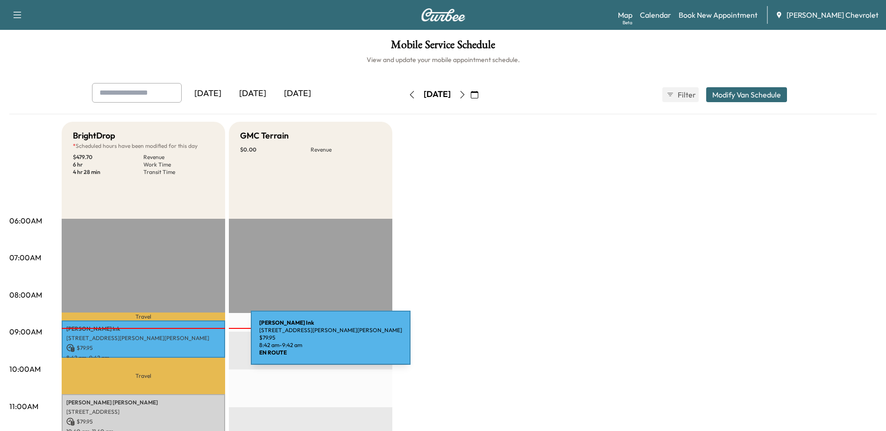
click at [181, 344] on p "$ 79.95" at bounding box center [143, 348] width 154 height 8
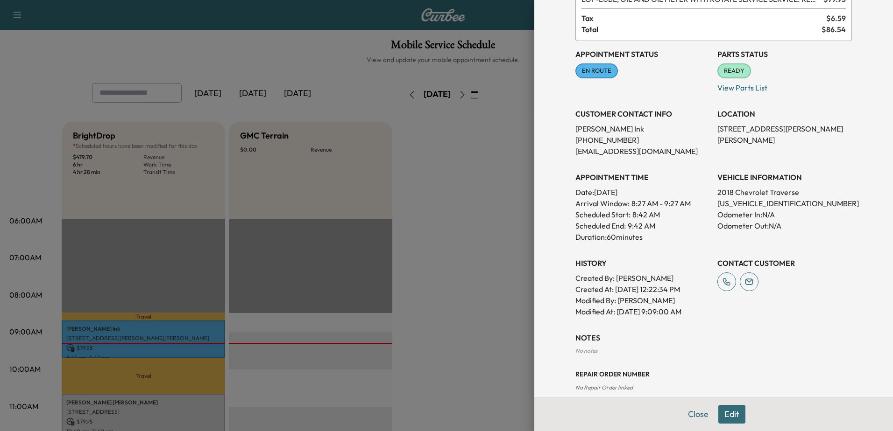
scroll to position [93, 0]
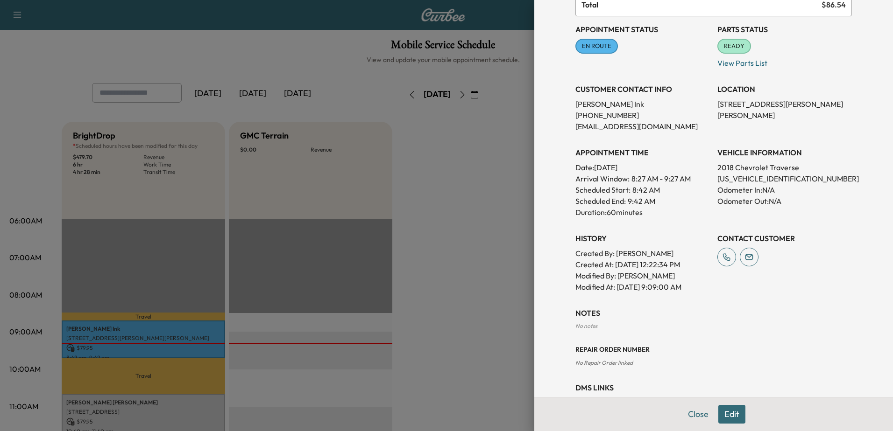
click at [167, 402] on div at bounding box center [446, 215] width 893 height 431
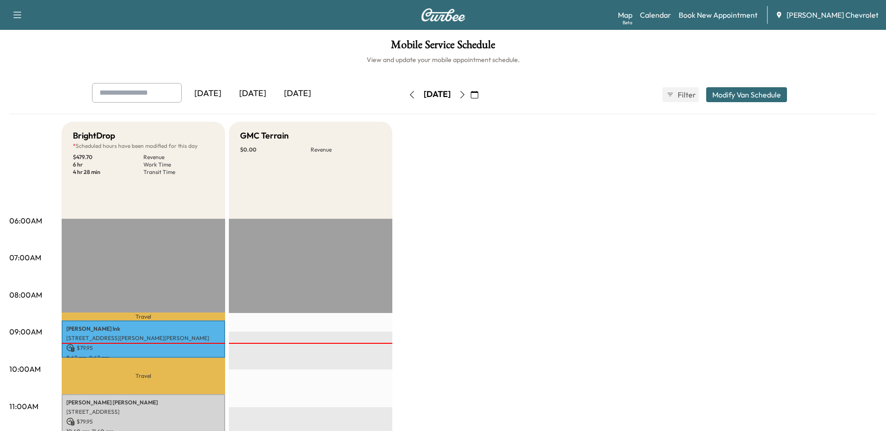
click at [181, 390] on p "Travel" at bounding box center [143, 376] width 163 height 36
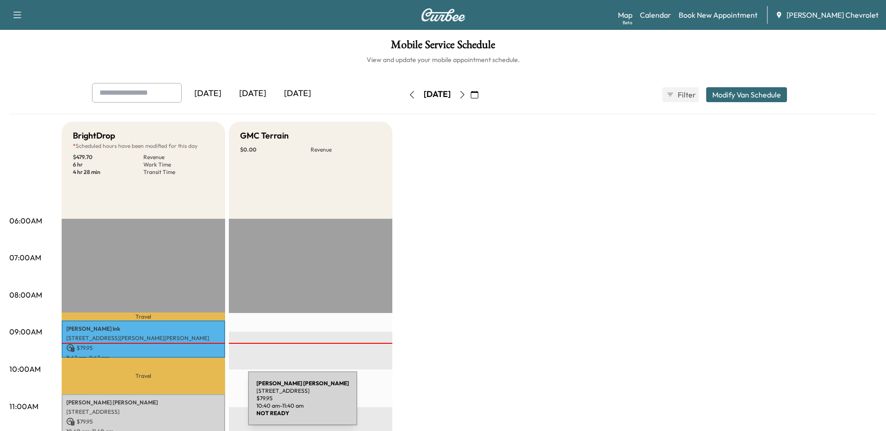
click at [178, 404] on p "Danny Newton" at bounding box center [143, 402] width 154 height 7
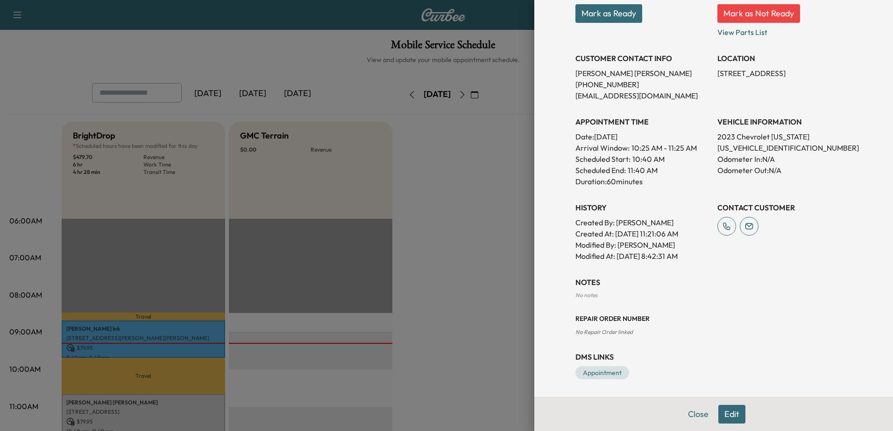
scroll to position [151, 0]
click at [688, 413] on button "Close" at bounding box center [698, 414] width 33 height 19
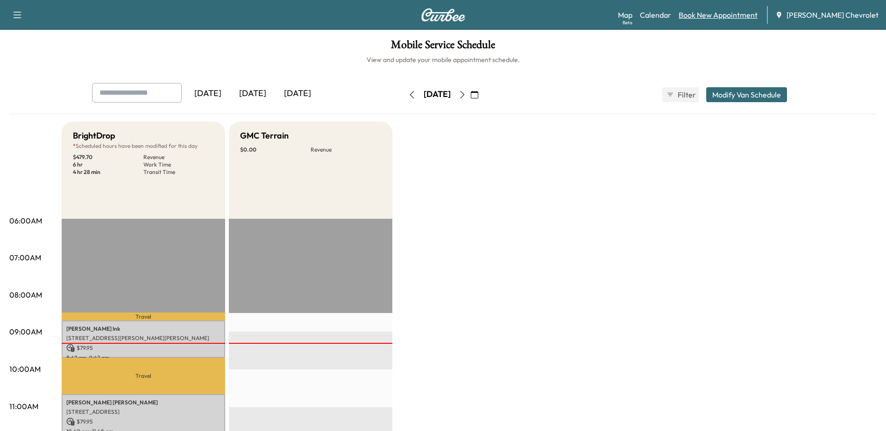
click at [730, 18] on link "Book New Appointment" at bounding box center [717, 14] width 79 height 11
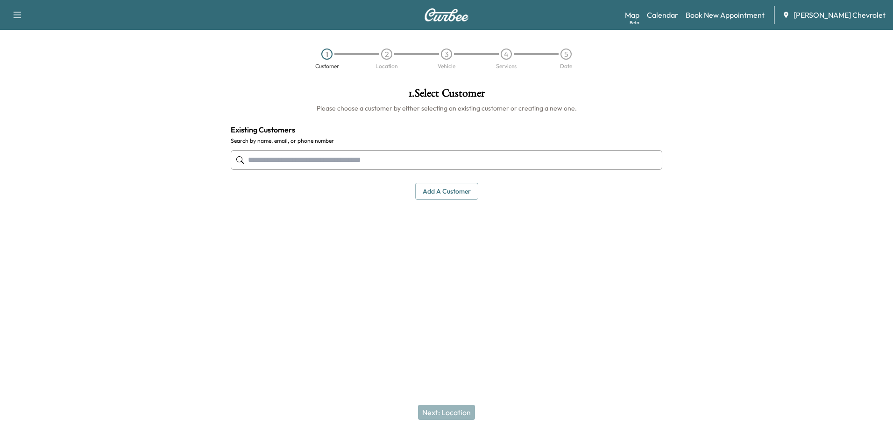
click at [509, 163] on input "text" at bounding box center [446, 160] width 431 height 20
paste input "**********"
type input "**********"
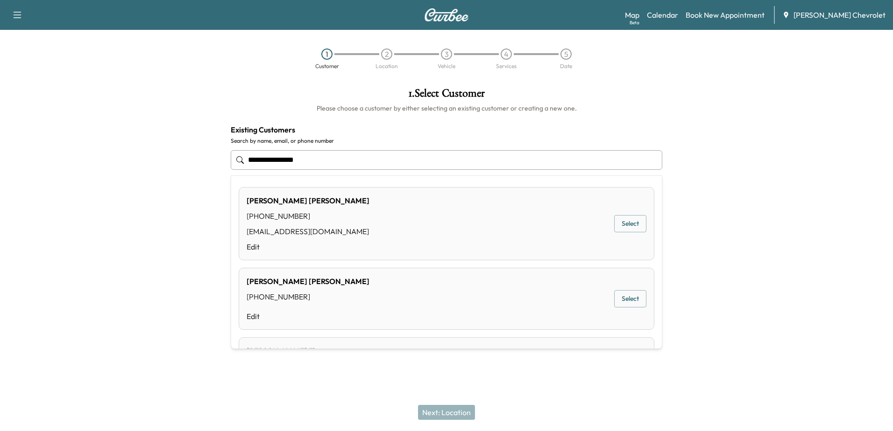
drag, startPoint x: 304, startPoint y: 160, endPoint x: 228, endPoint y: 167, distance: 76.4
click at [228, 166] on div "**********" at bounding box center [446, 143] width 446 height 127
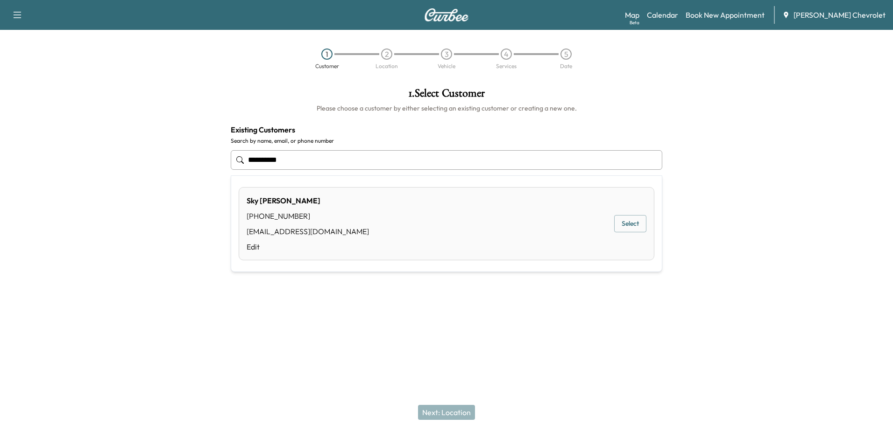
click at [632, 218] on button "Select" at bounding box center [630, 223] width 32 height 17
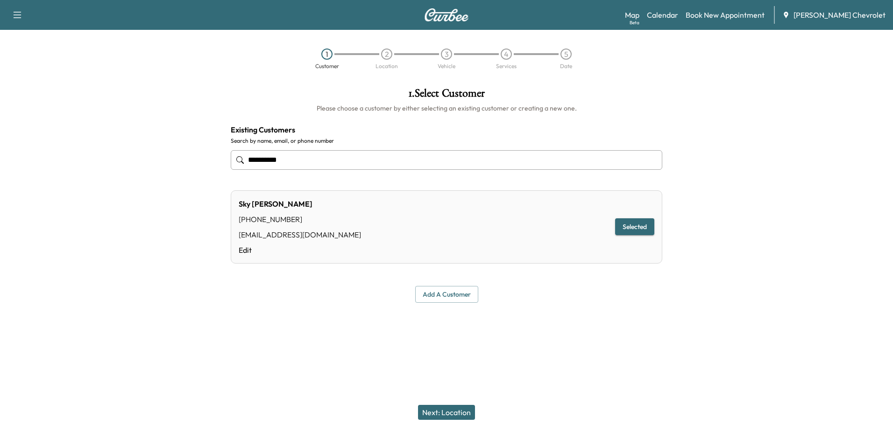
type input "**********"
click at [440, 414] on button "Next: Location" at bounding box center [446, 412] width 57 height 15
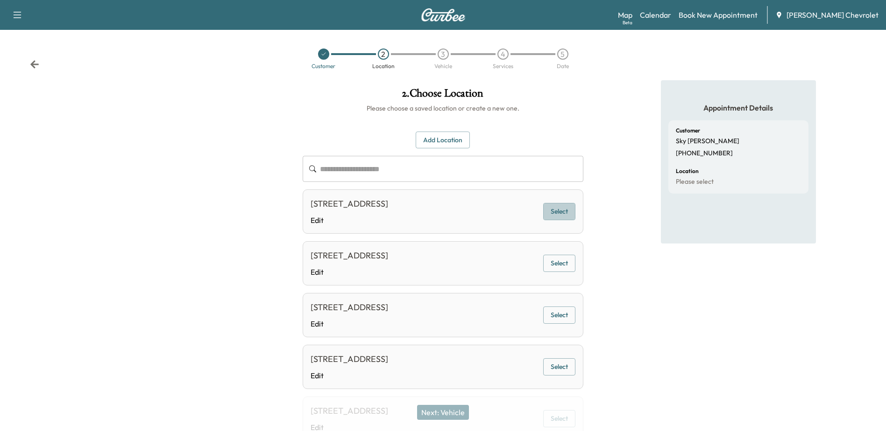
click at [567, 220] on button "Select" at bounding box center [559, 211] width 32 height 17
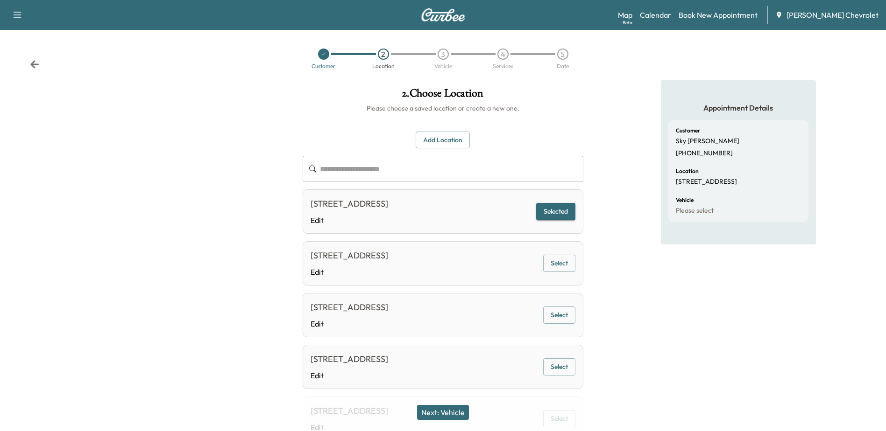
click at [463, 413] on button "Next: Vehicle" at bounding box center [443, 412] width 52 height 15
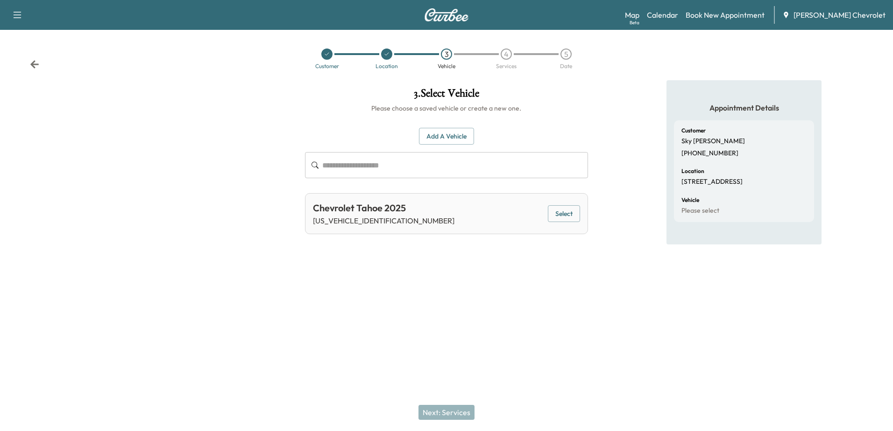
click at [572, 219] on button "Select" at bounding box center [564, 213] width 32 height 17
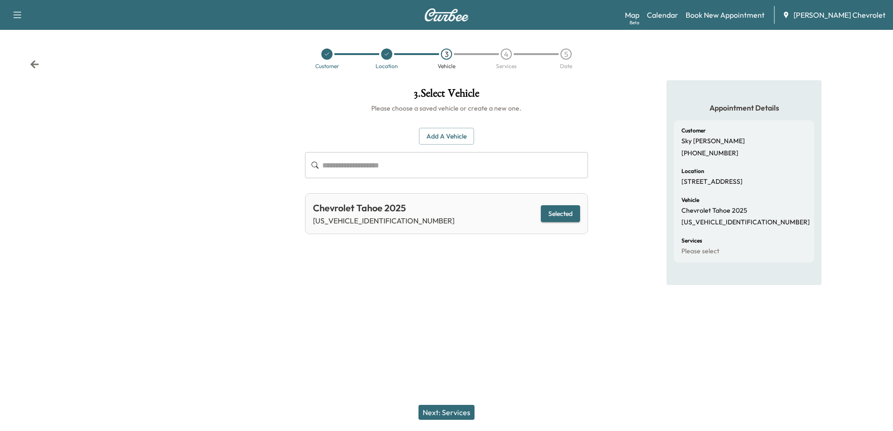
click at [459, 411] on button "Next: Services" at bounding box center [446, 412] width 56 height 15
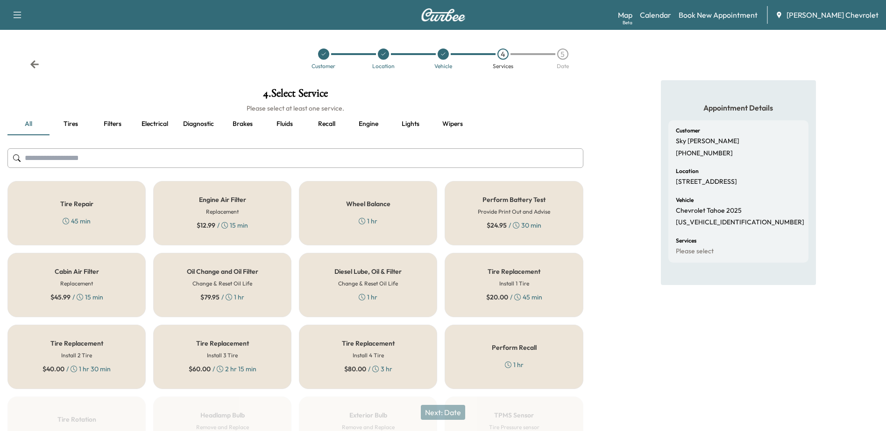
click at [229, 290] on div "Oil Change and Oil Filter Change & Reset Oil Life $ 79.95 / 1 hr" at bounding box center [222, 285] width 138 height 64
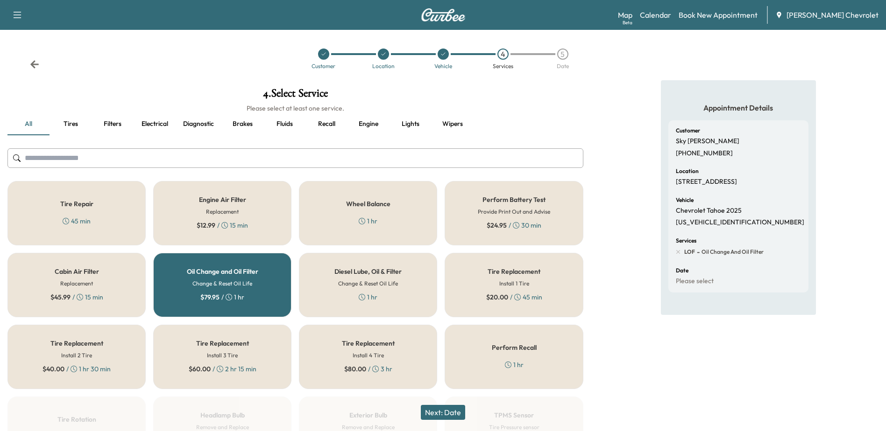
click at [444, 413] on button "Next: Date" at bounding box center [443, 412] width 44 height 15
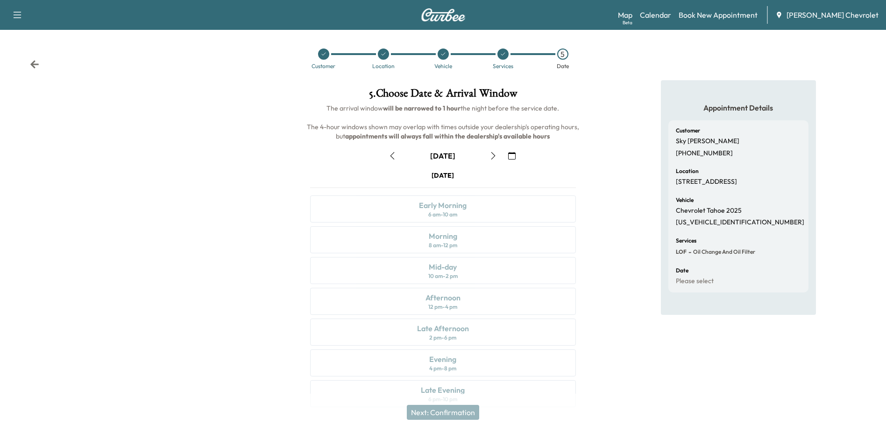
click at [494, 157] on icon "button" at bounding box center [492, 155] width 7 height 7
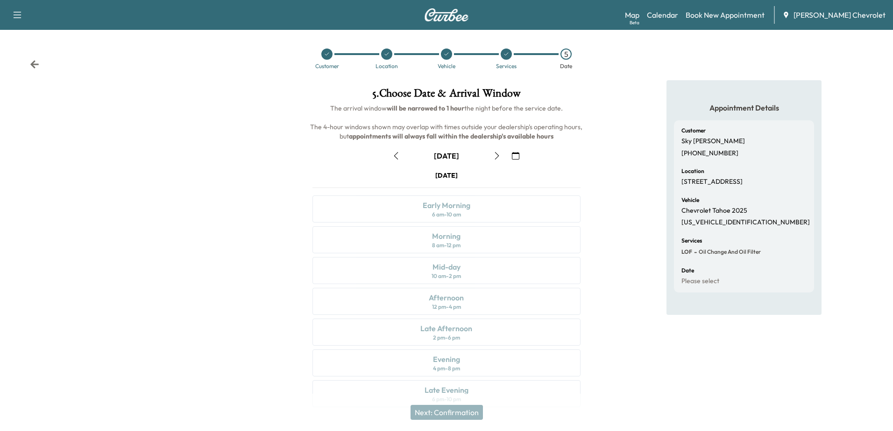
click at [494, 157] on icon "button" at bounding box center [496, 155] width 7 height 7
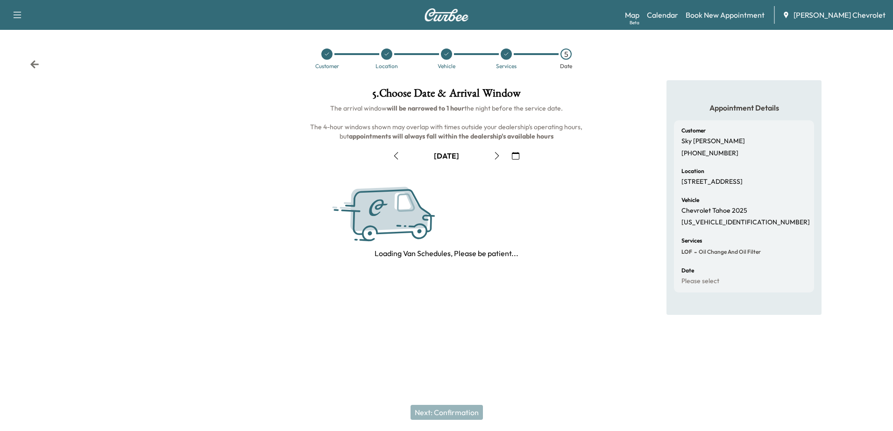
click at [494, 157] on icon "button" at bounding box center [496, 155] width 7 height 7
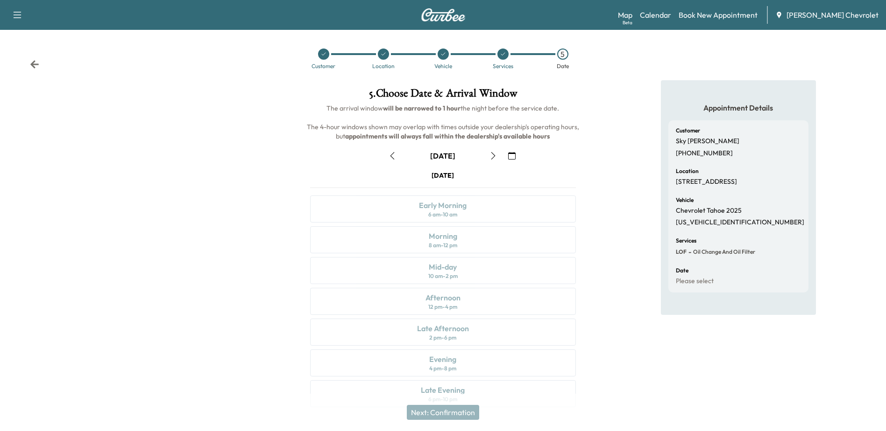
click at [494, 157] on icon "button" at bounding box center [492, 155] width 7 height 7
click at [495, 155] on icon "button" at bounding box center [492, 155] width 7 height 7
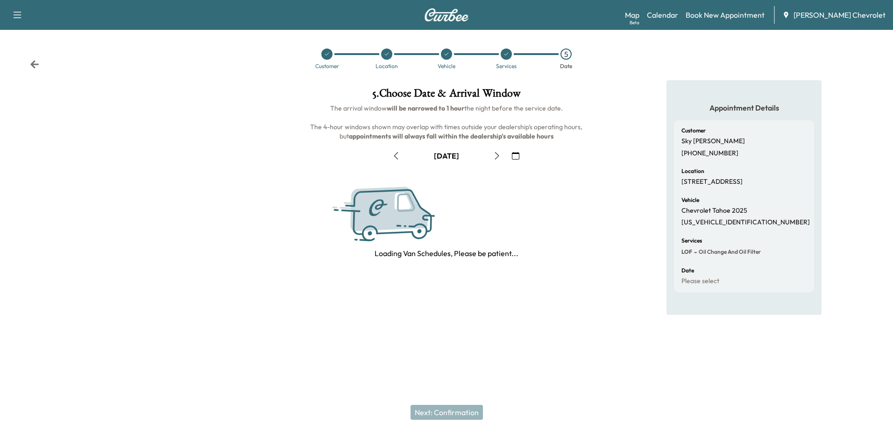
click at [495, 155] on icon "button" at bounding box center [496, 155] width 7 height 7
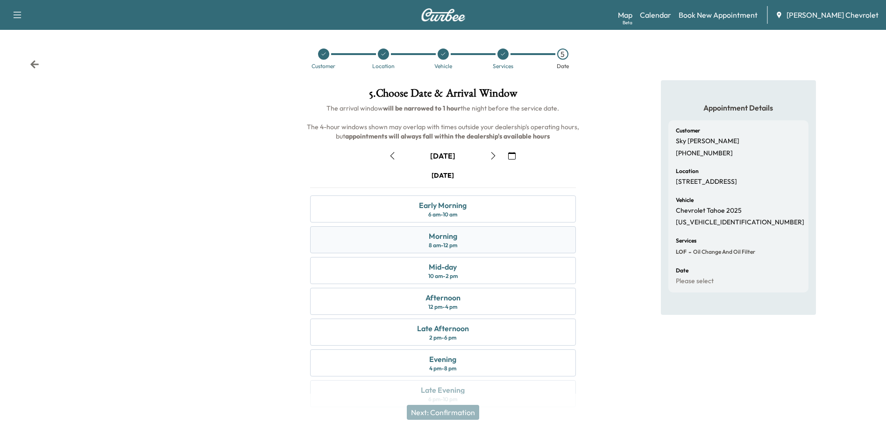
click at [494, 248] on div "Morning 8 am - 12 pm" at bounding box center [442, 239] width 265 height 27
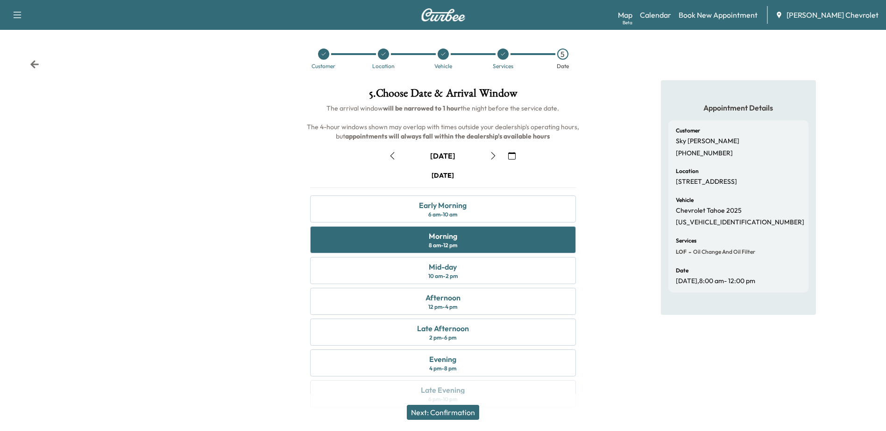
click at [469, 417] on button "Next: Confirmation" at bounding box center [443, 412] width 72 height 15
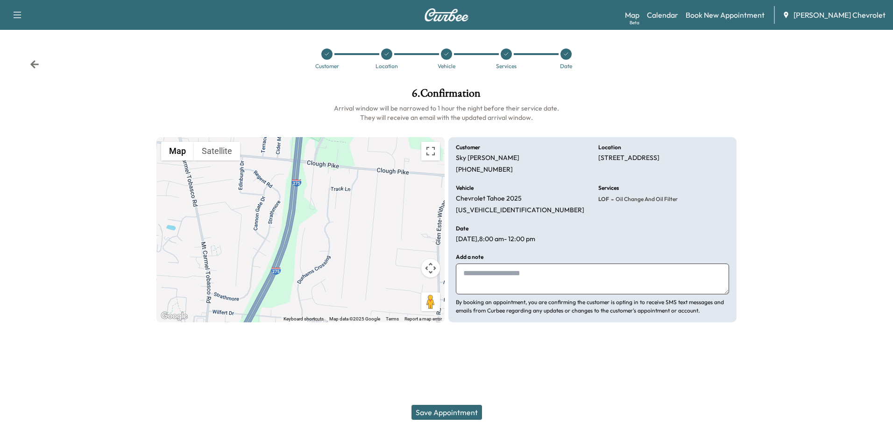
click at [469, 413] on button "Save Appointment" at bounding box center [446, 412] width 71 height 15
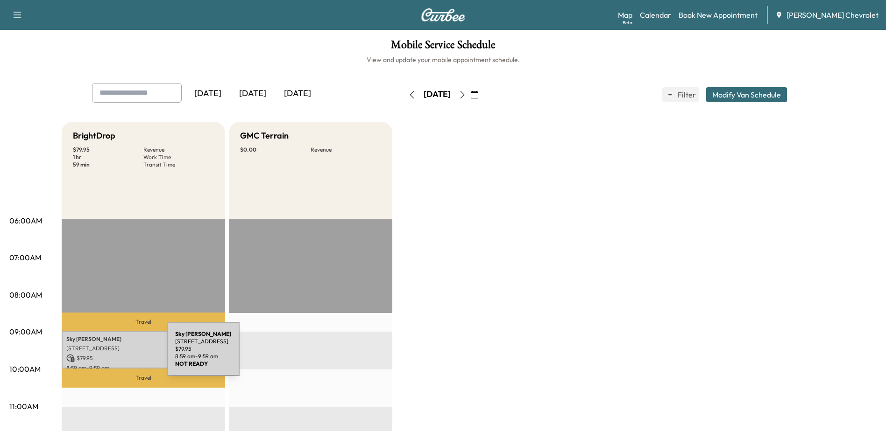
click at [97, 355] on p "$ 79.95" at bounding box center [143, 358] width 154 height 8
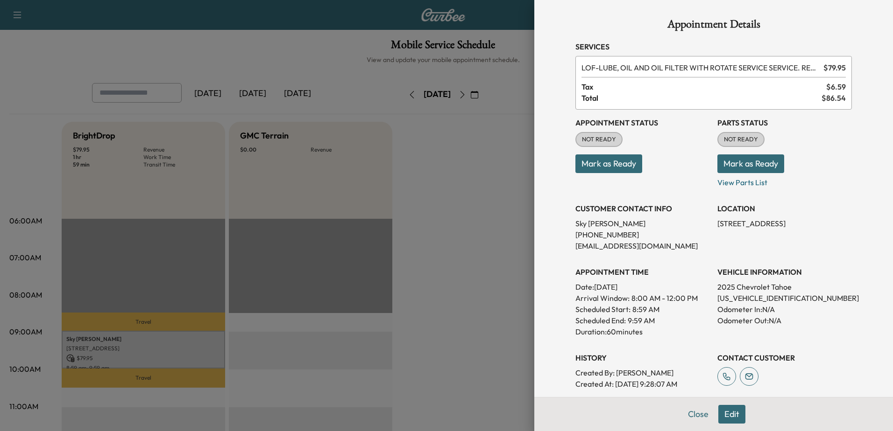
click at [426, 173] on div at bounding box center [446, 215] width 893 height 431
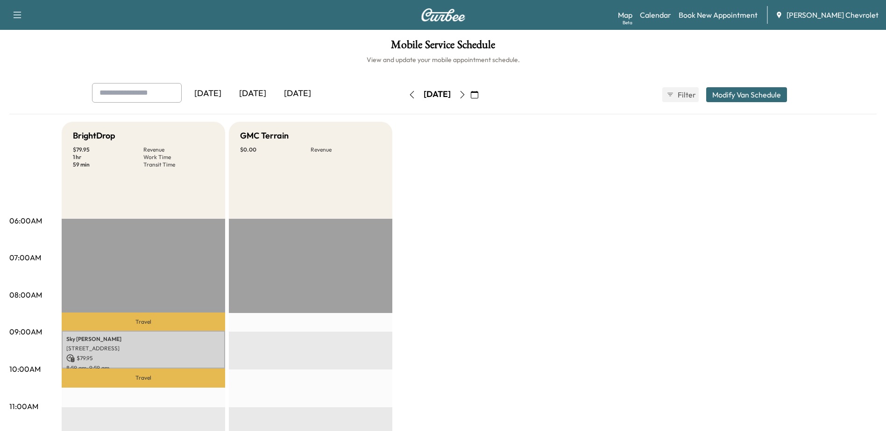
click at [478, 95] on icon "button" at bounding box center [474, 94] width 7 height 7
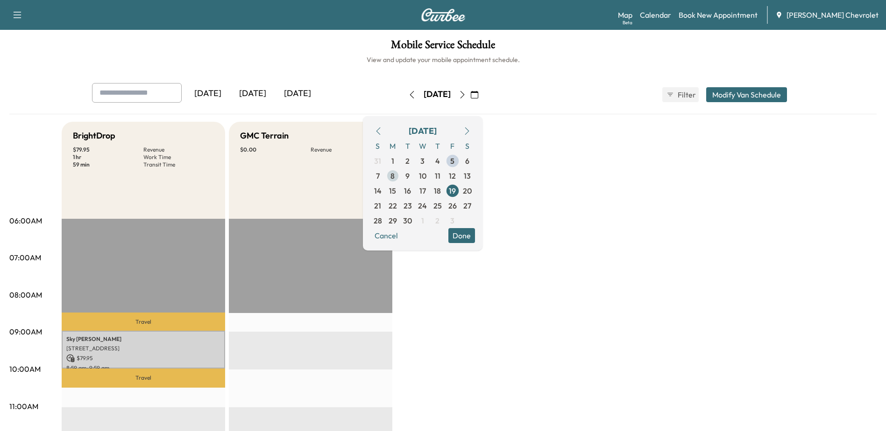
click at [400, 177] on span "8" at bounding box center [392, 176] width 15 height 15
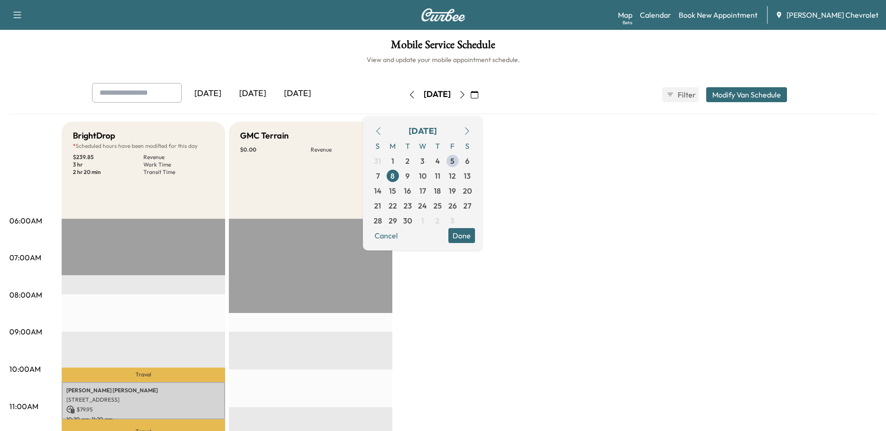
click at [471, 132] on icon "button" at bounding box center [466, 130] width 7 height 7
click at [382, 131] on icon "button" at bounding box center [377, 130] width 7 height 7
